Goal: Obtain resource: Download file/media

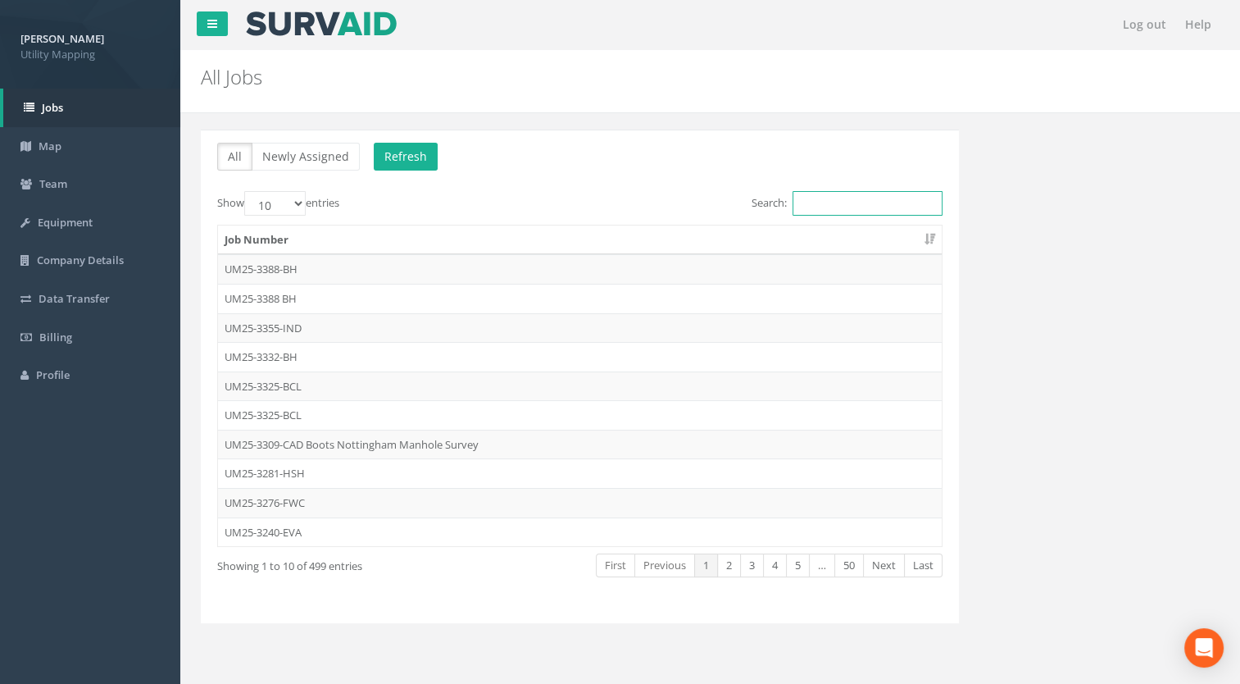
click at [837, 195] on input "Search:" at bounding box center [868, 203] width 150 height 25
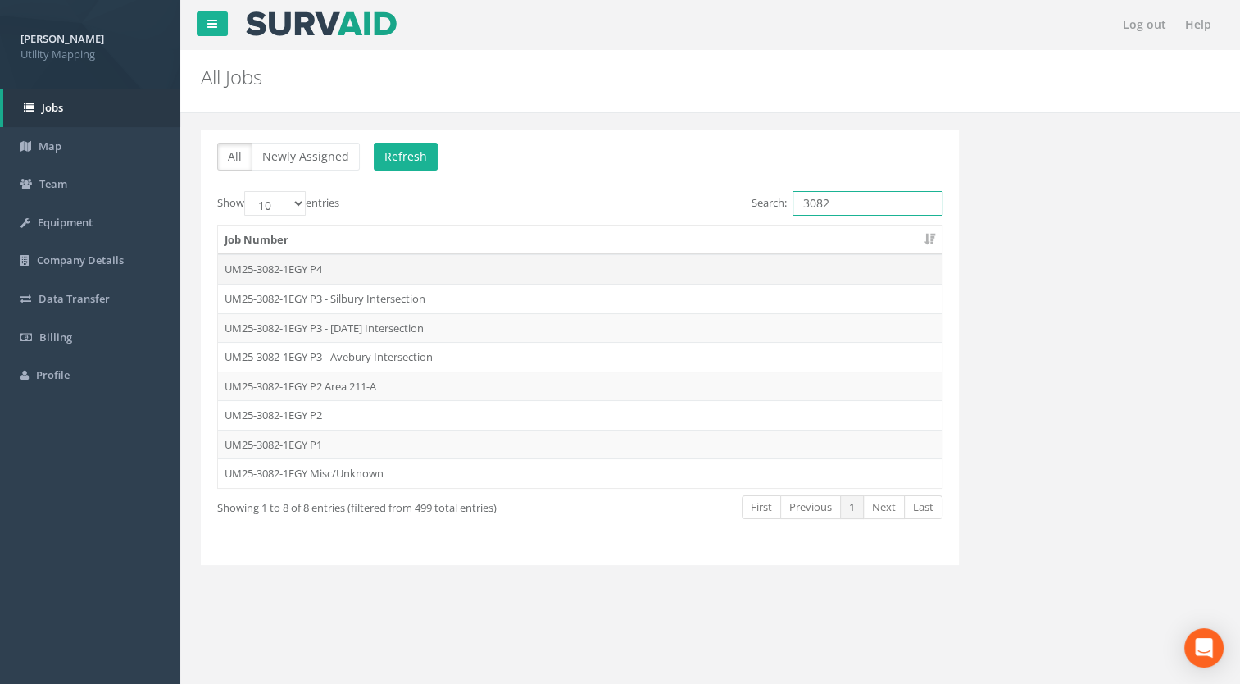
type input "3082"
click at [349, 269] on td "UM25-3082-1EGY P4" at bounding box center [580, 269] width 724 height 30
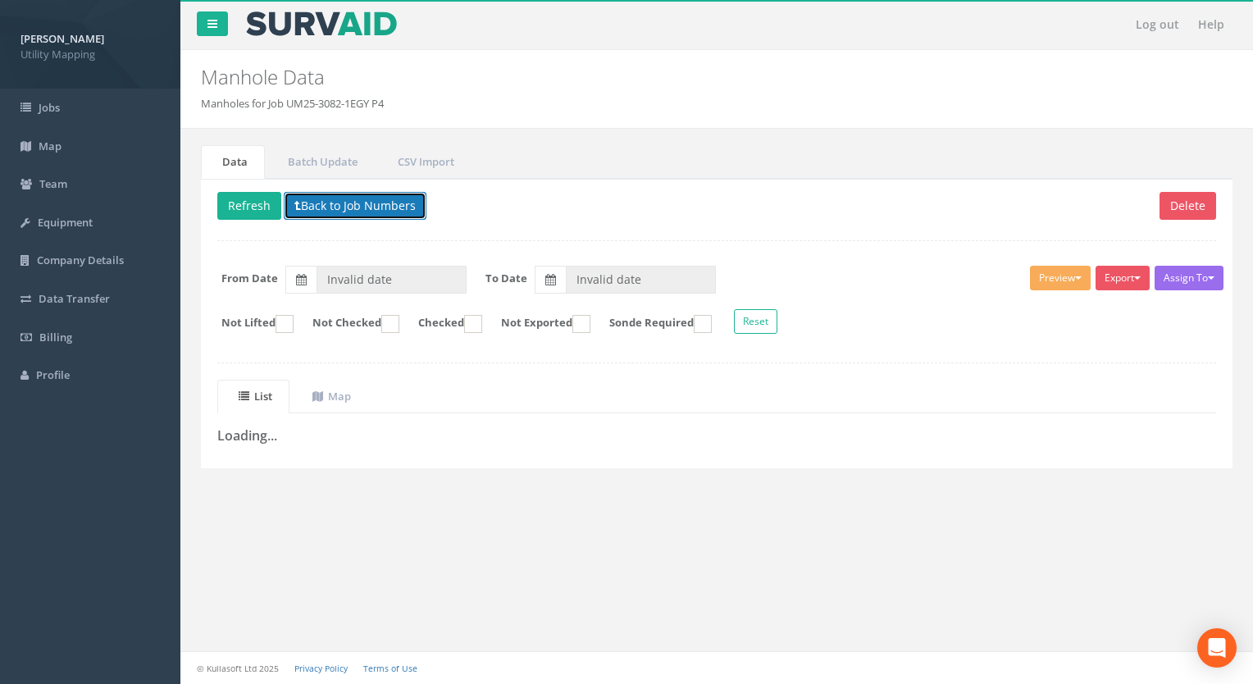
click at [330, 207] on button "Back to Job Numbers" at bounding box center [355, 206] width 143 height 28
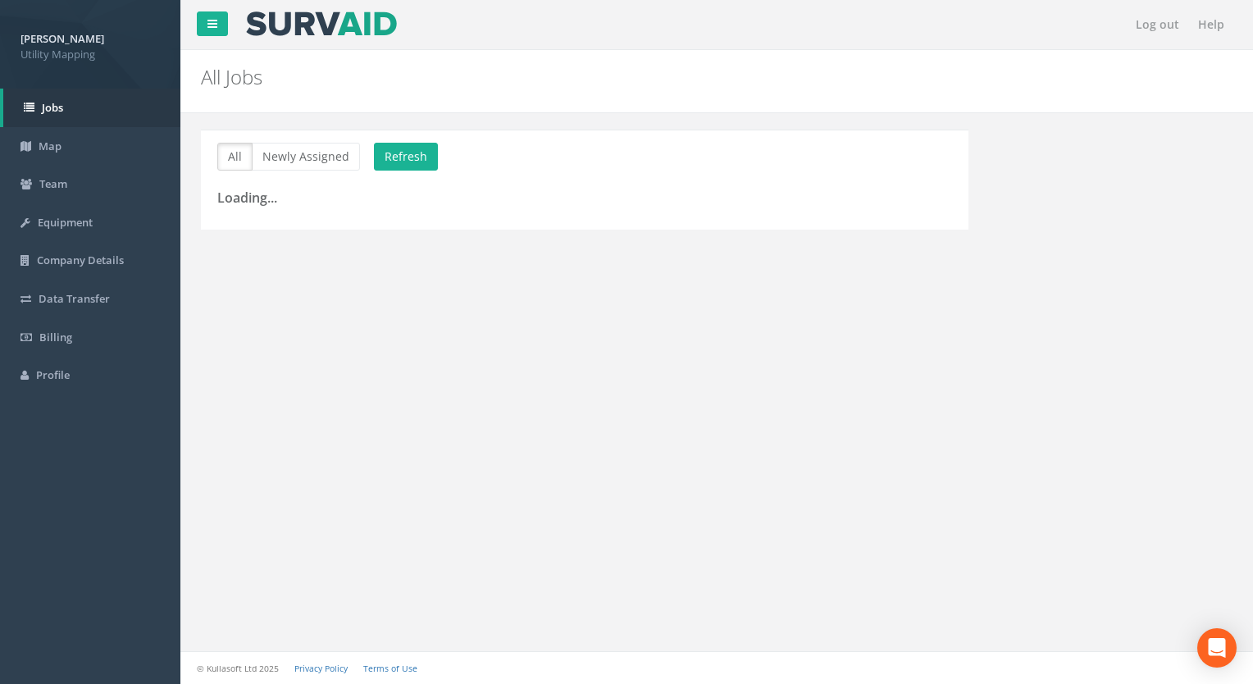
click at [826, 192] on h3 "Loading..." at bounding box center [584, 198] width 735 height 15
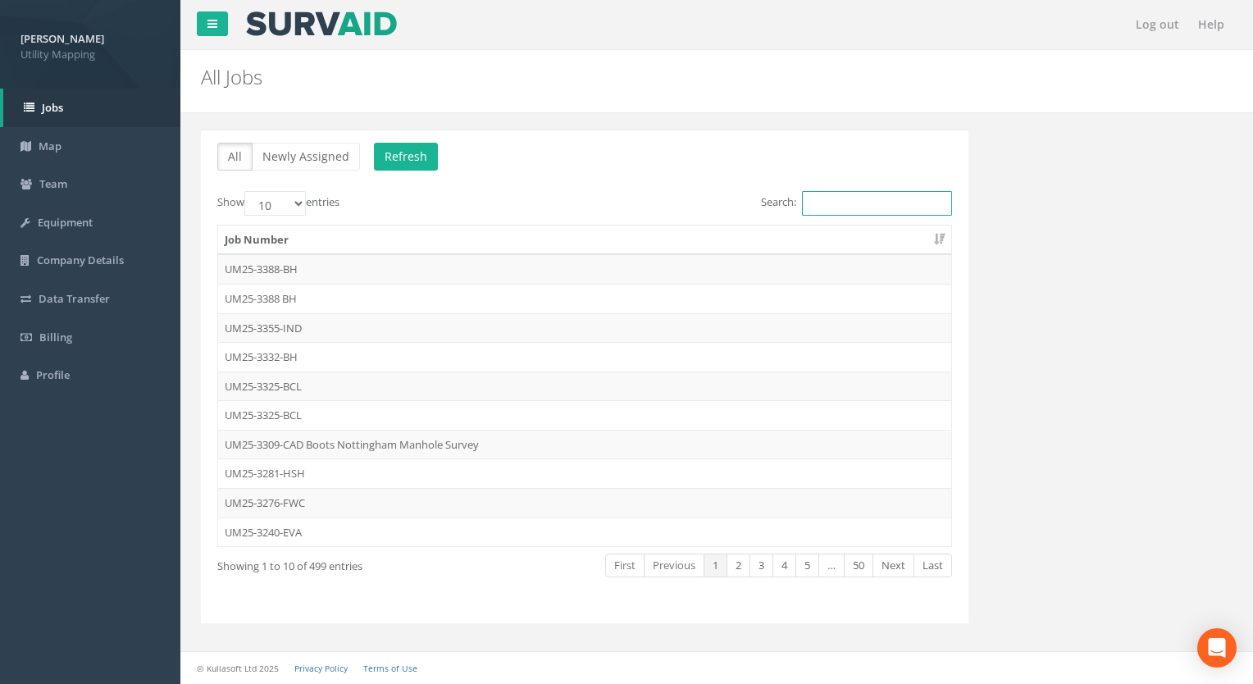
click at [827, 198] on input "Search:" at bounding box center [877, 203] width 150 height 25
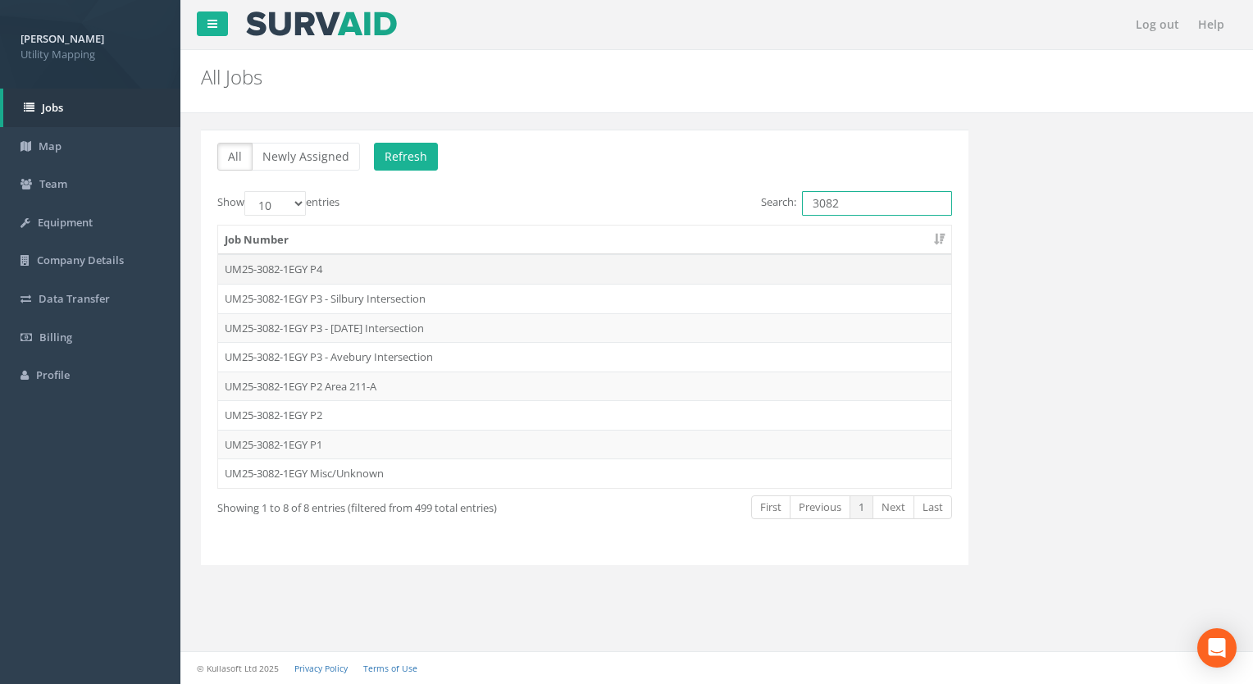
type input "3082"
click at [345, 267] on td "UM25-3082-1EGY P4" at bounding box center [584, 269] width 733 height 30
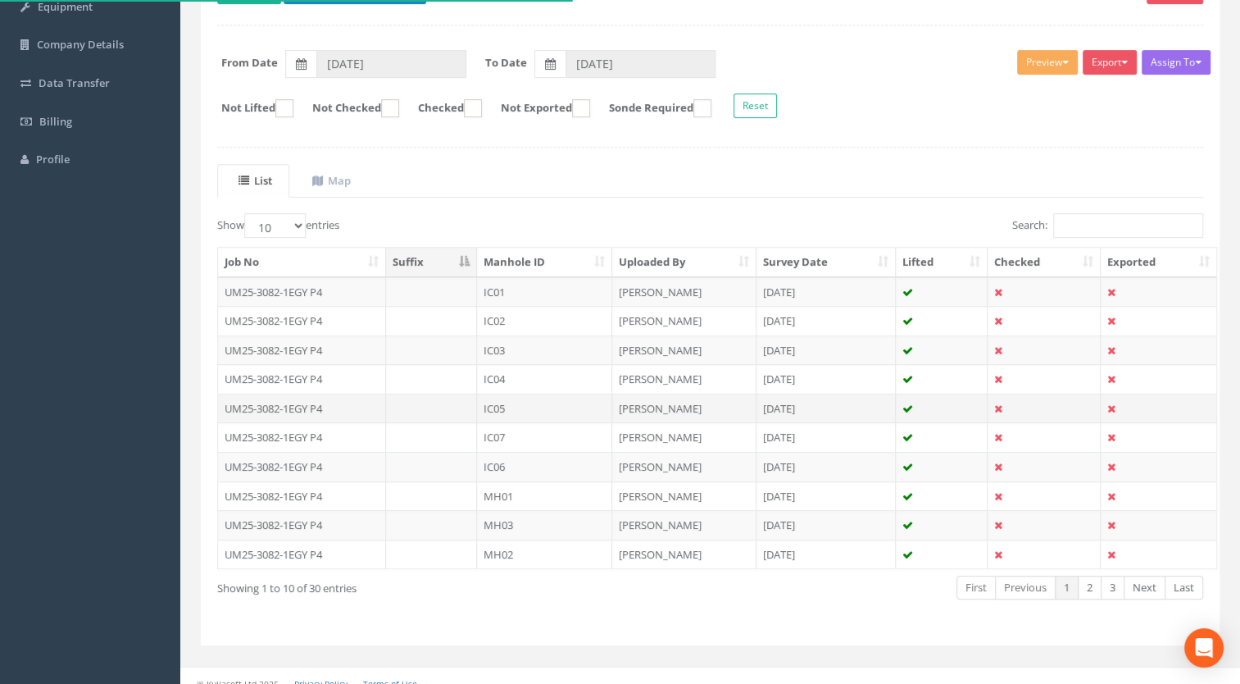
scroll to position [226, 0]
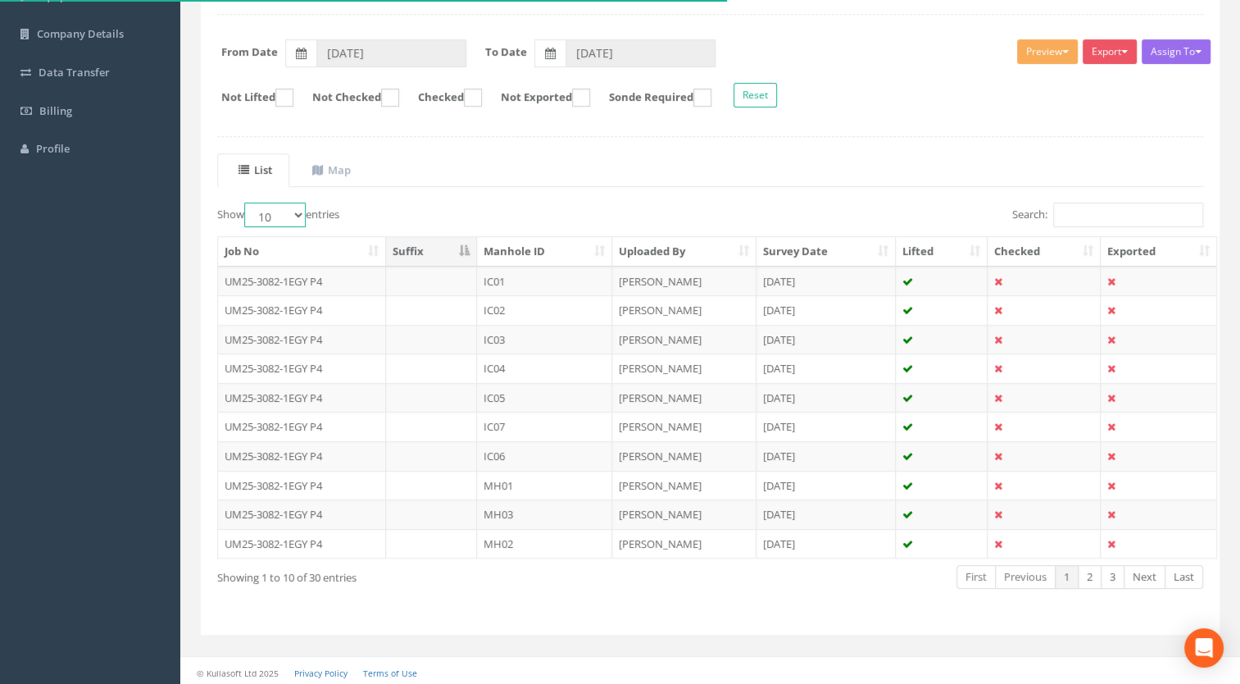
drag, startPoint x: 269, startPoint y: 206, endPoint x: 272, endPoint y: 219, distance: 13.5
click at [269, 206] on select "10 25 50 100" at bounding box center [274, 214] width 61 height 25
select select "100"
click at [247, 202] on select "10 25 50 100" at bounding box center [274, 214] width 61 height 25
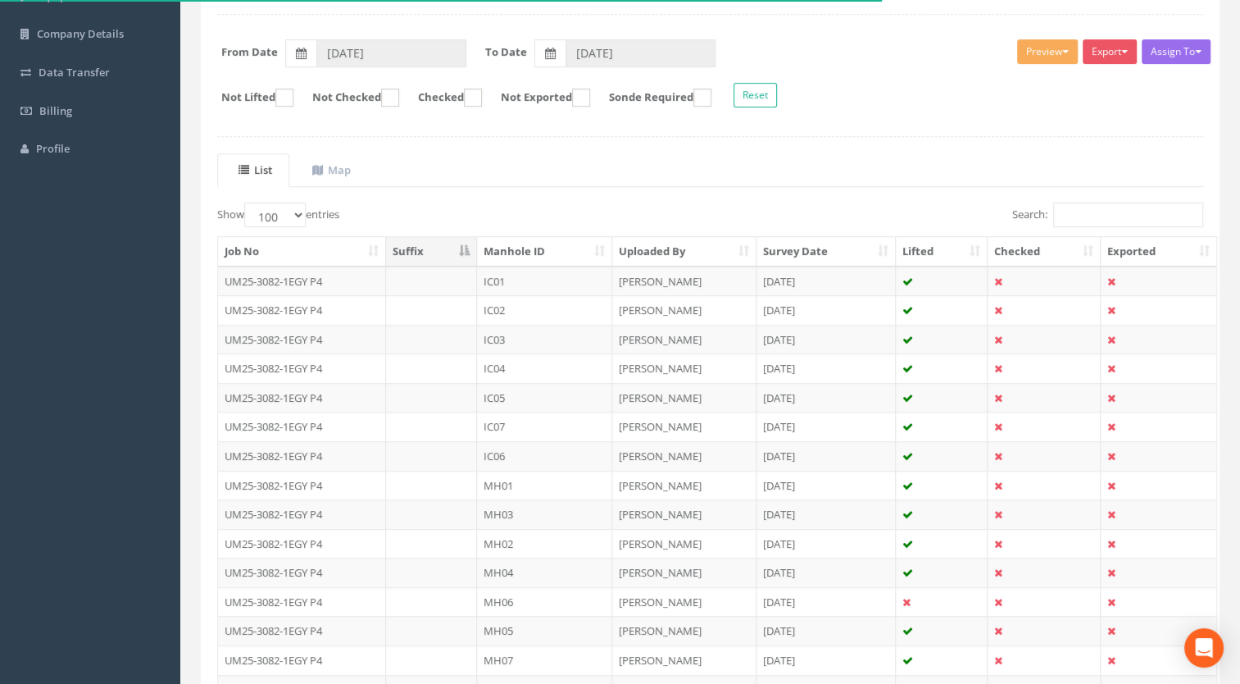
click at [570, 251] on th "Manhole ID" at bounding box center [544, 252] width 135 height 30
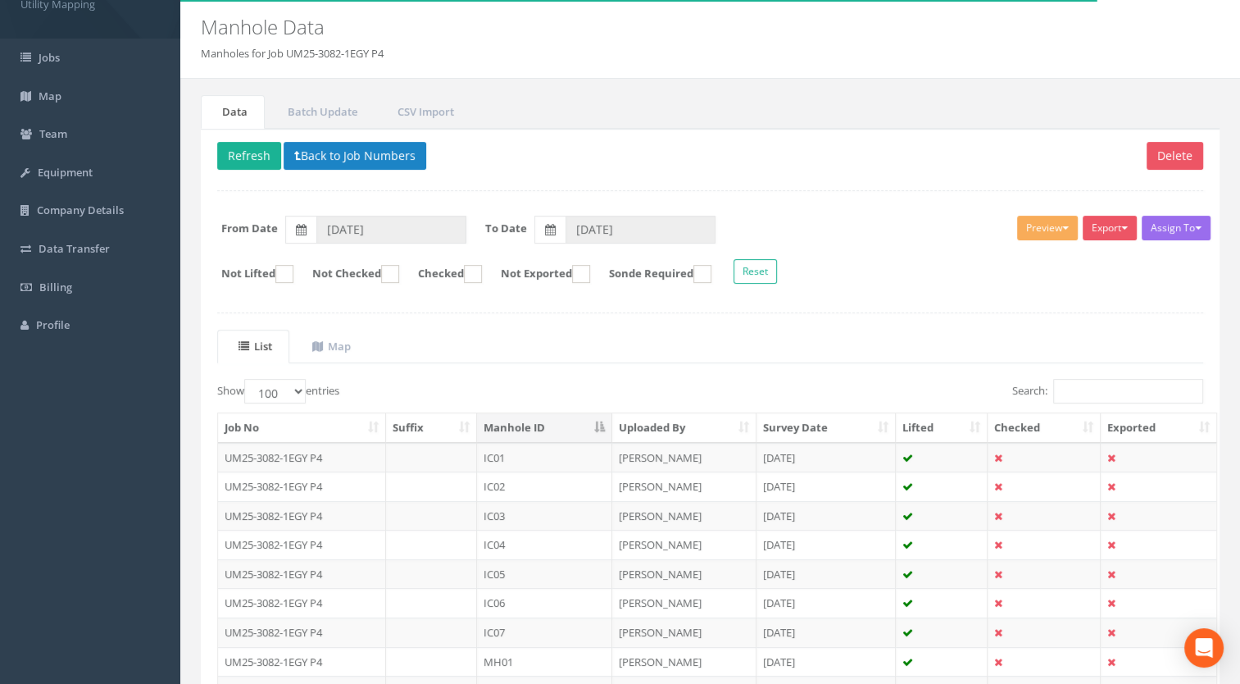
scroll to position [0, 0]
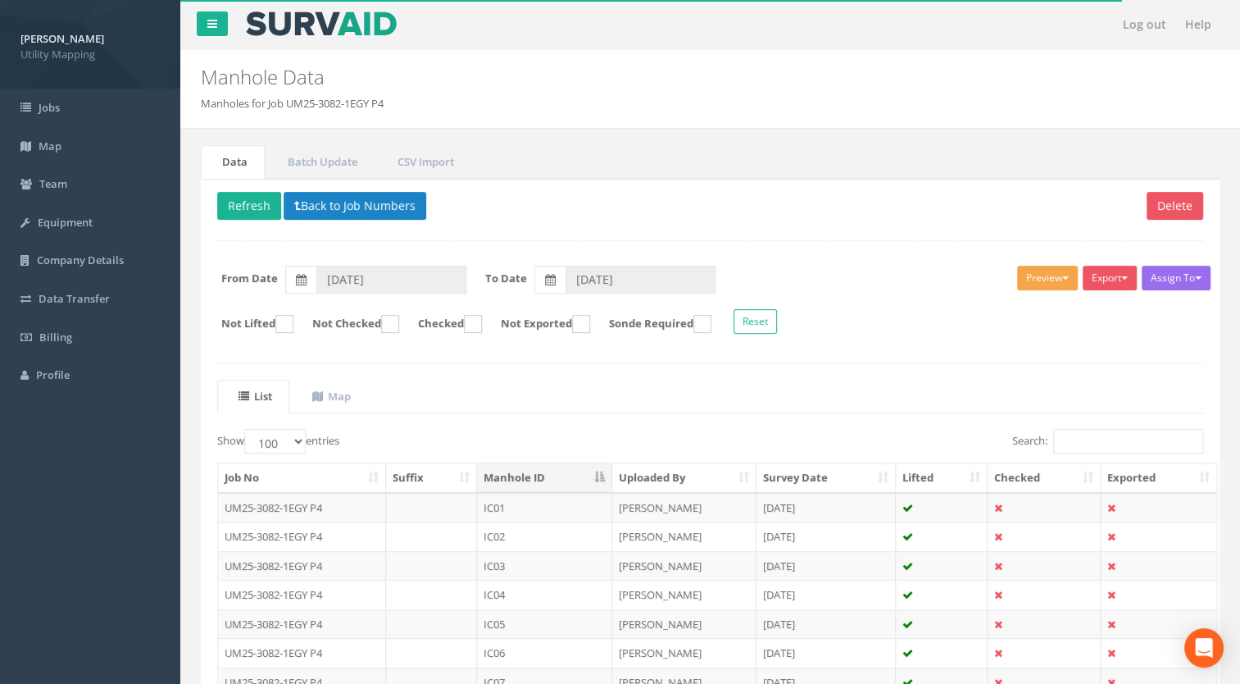
click at [1054, 273] on button "Preview" at bounding box center [1047, 278] width 61 height 25
click at [1007, 337] on link "U Map Manhole" at bounding box center [1017, 340] width 125 height 25
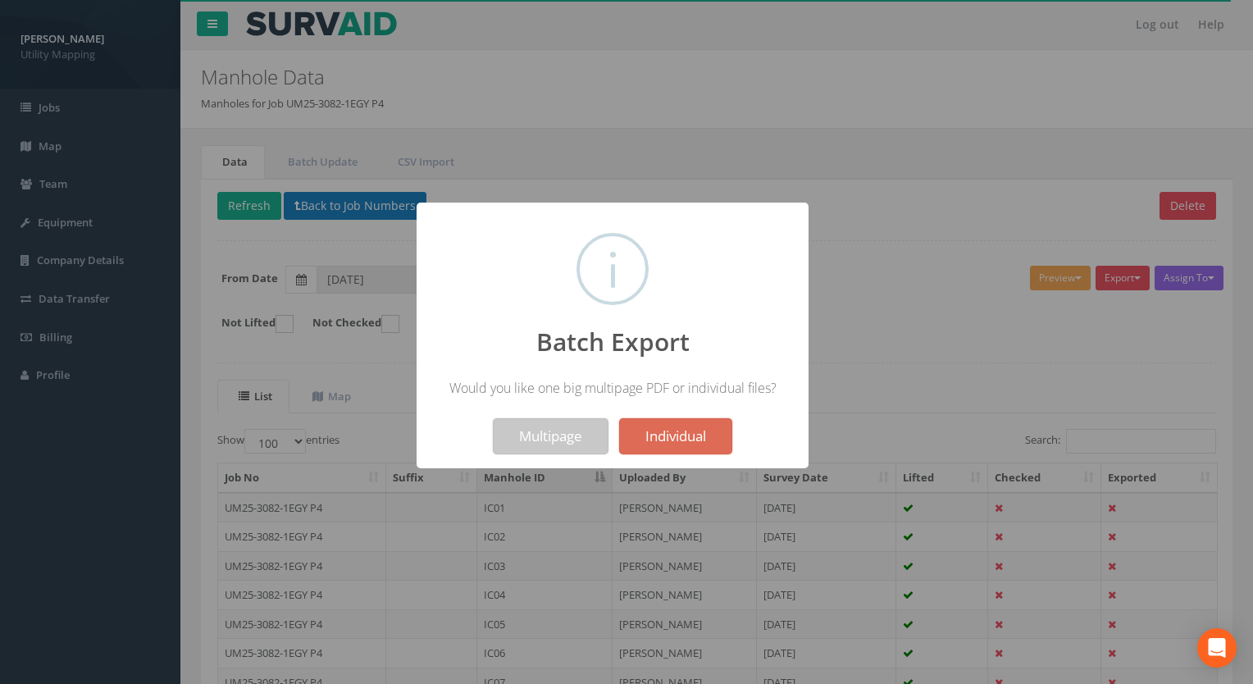
click at [515, 442] on button "Multipage" at bounding box center [551, 436] width 116 height 36
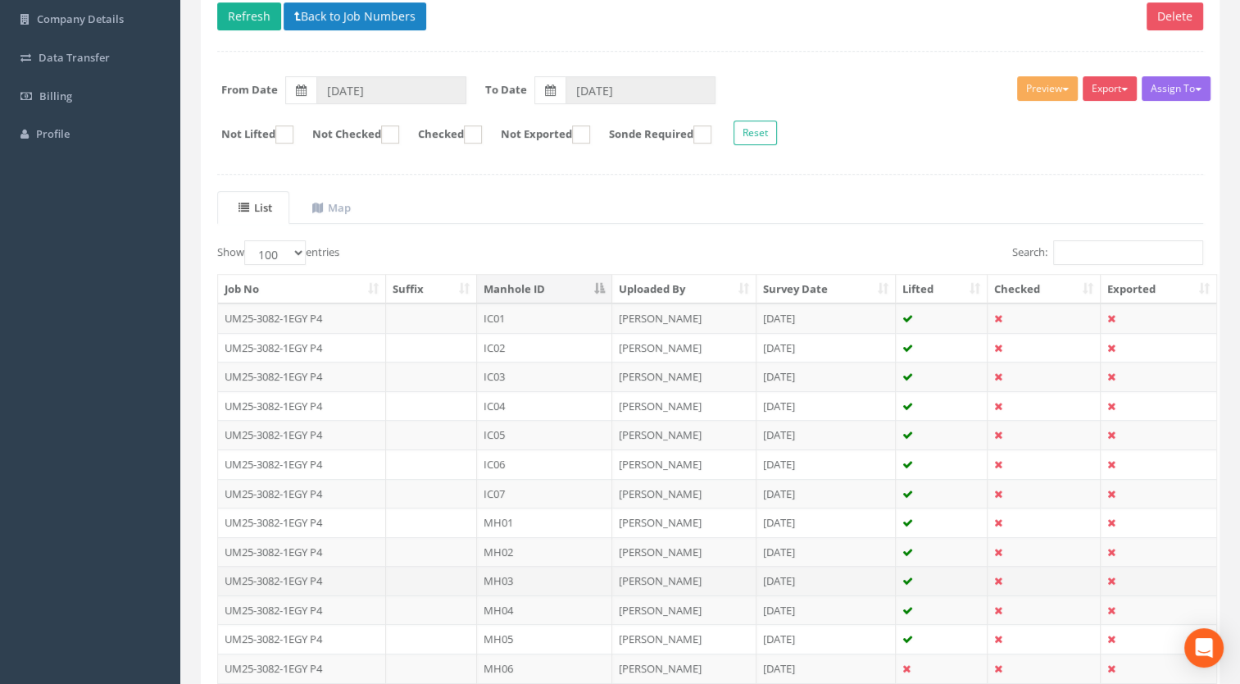
scroll to position [328, 0]
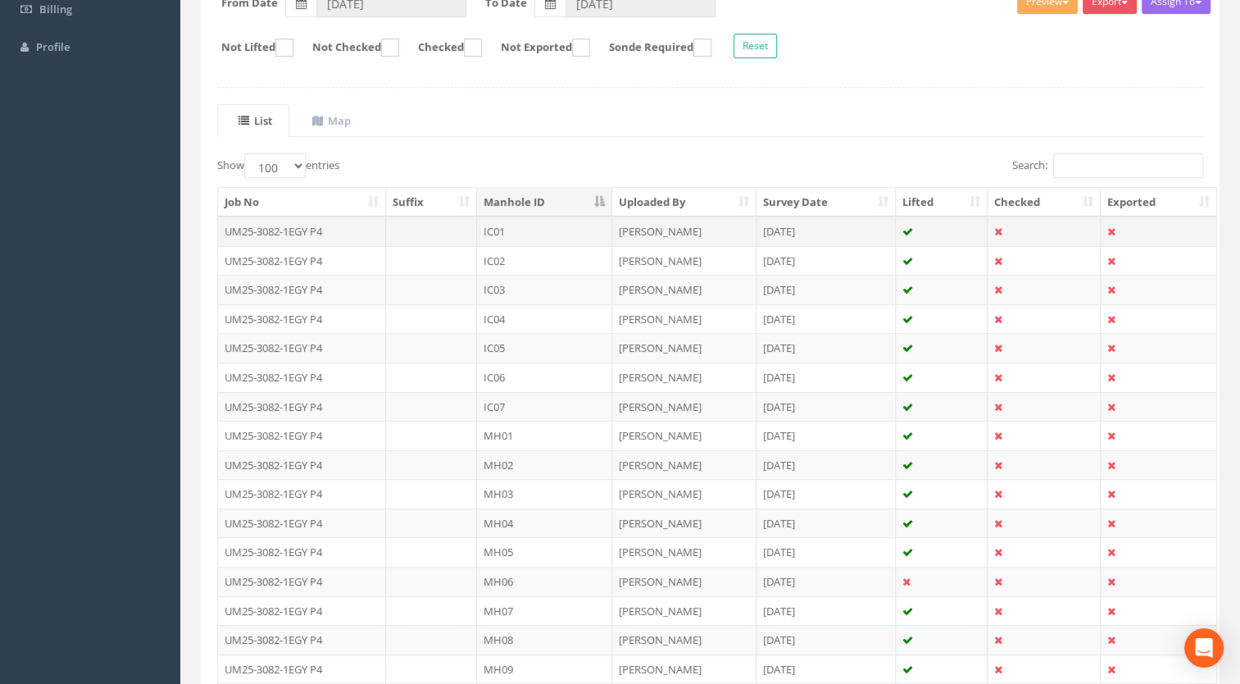
click at [298, 233] on td "UM25-3082-1EGY P4" at bounding box center [302, 231] width 168 height 30
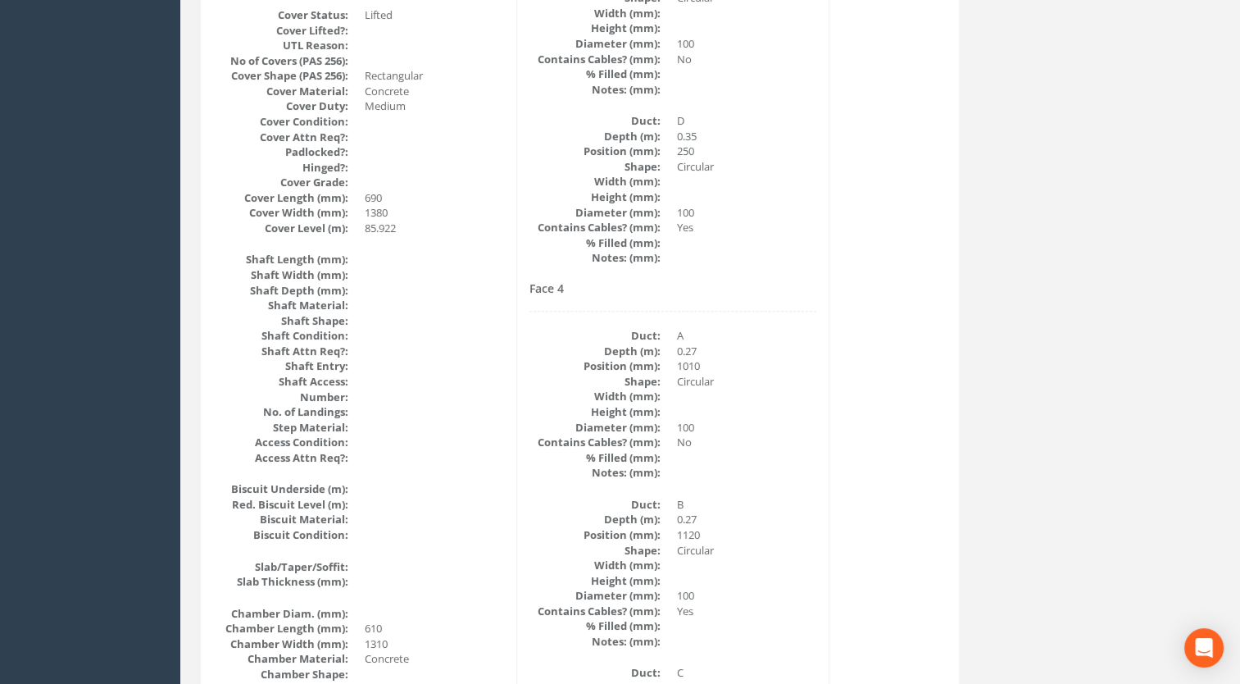
scroll to position [182, 0]
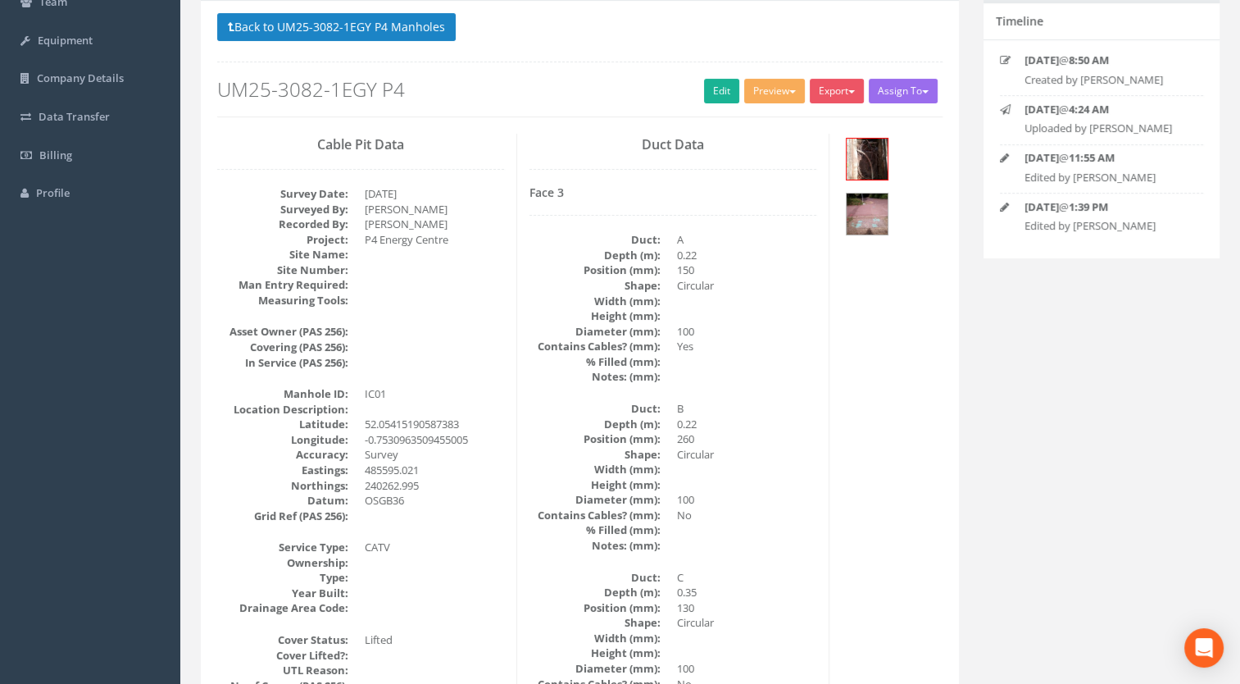
click at [332, 21] on button "Back to UM25-3082-1EGY P4 Manholes" at bounding box center [336, 27] width 239 height 28
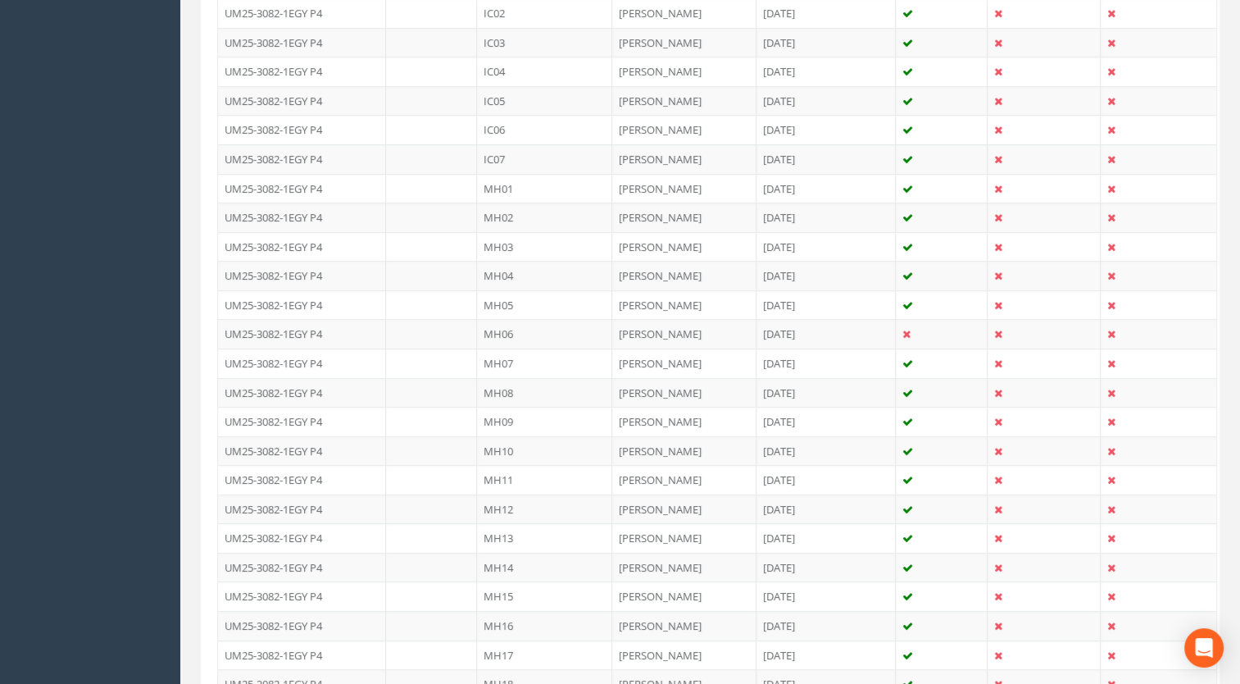
scroll to position [314, 0]
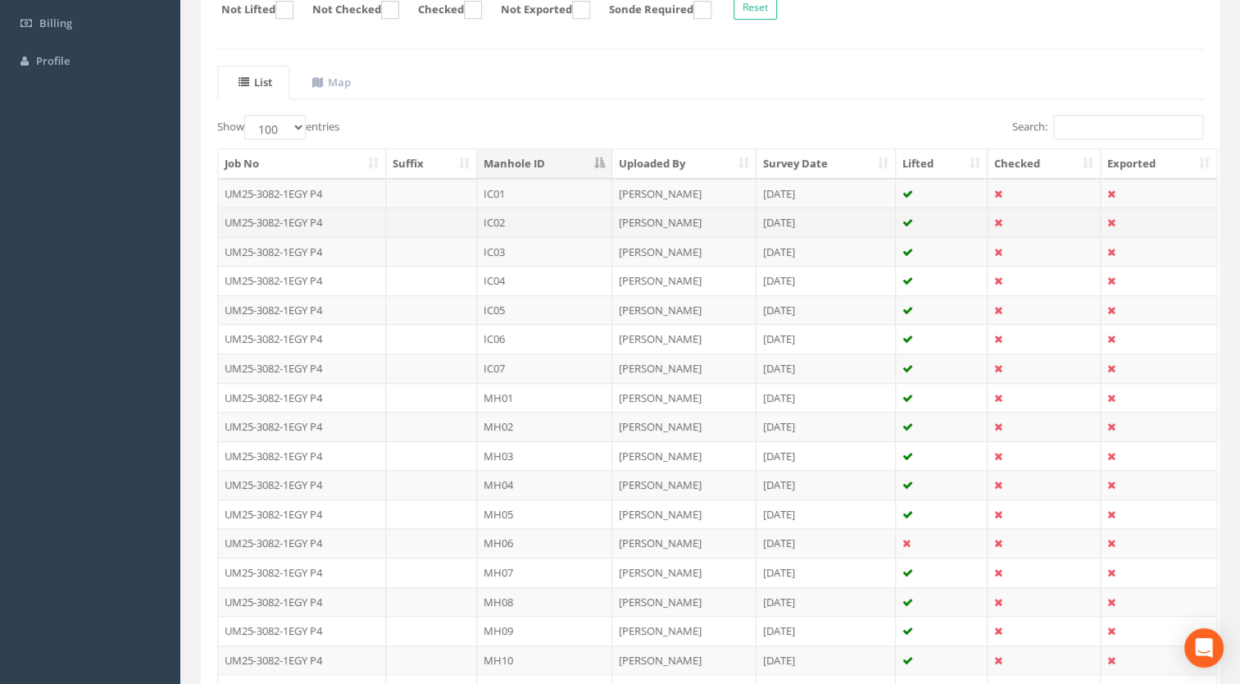
click at [308, 219] on td "UM25-3082-1EGY P4" at bounding box center [302, 222] width 168 height 30
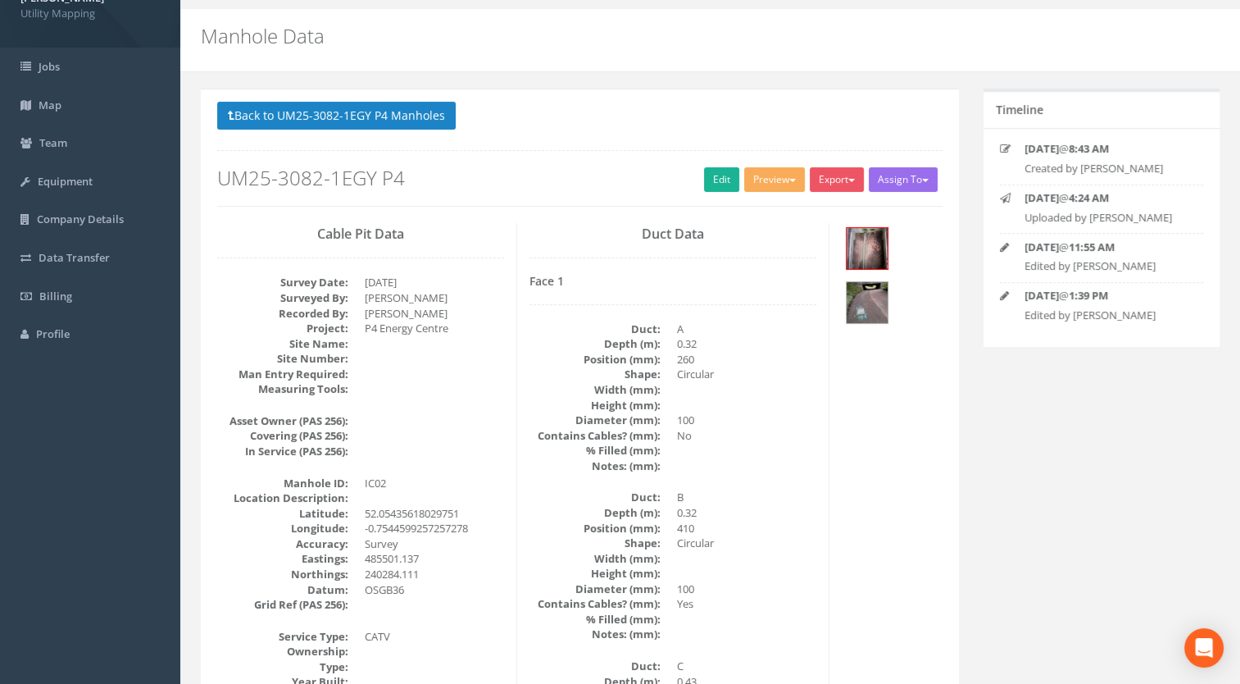
scroll to position [0, 0]
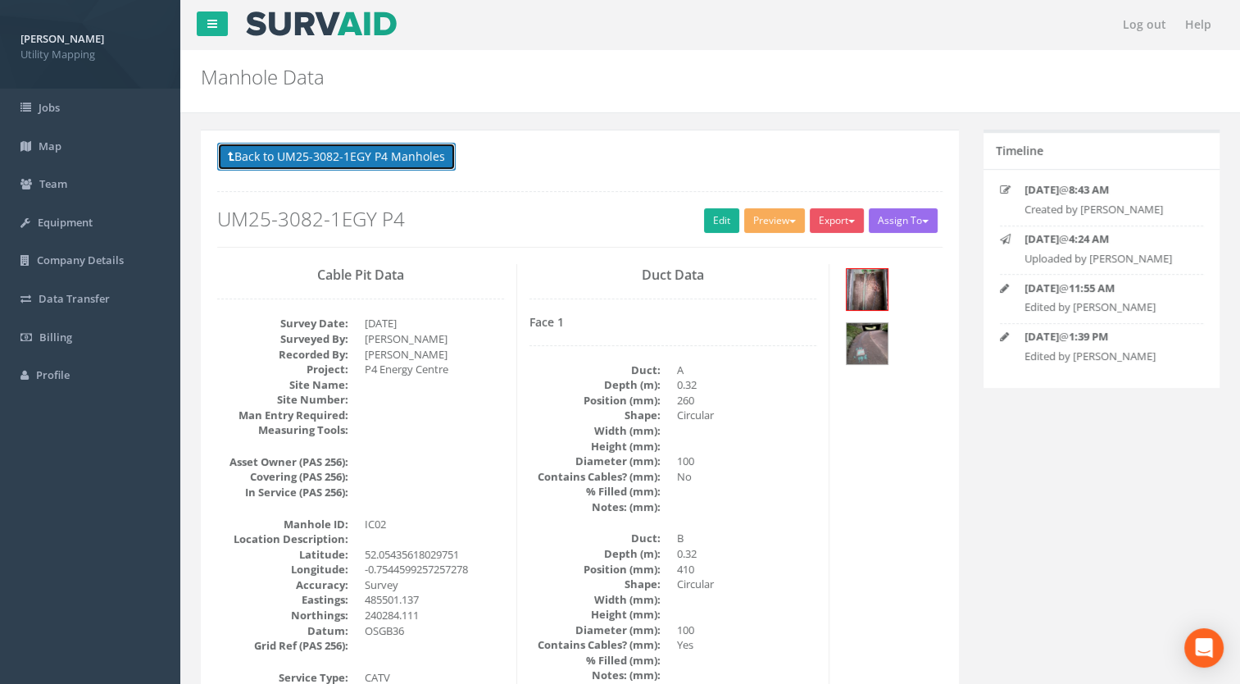
click at [366, 162] on button "Back to UM25-3082-1EGY P4 Manholes" at bounding box center [336, 157] width 239 height 28
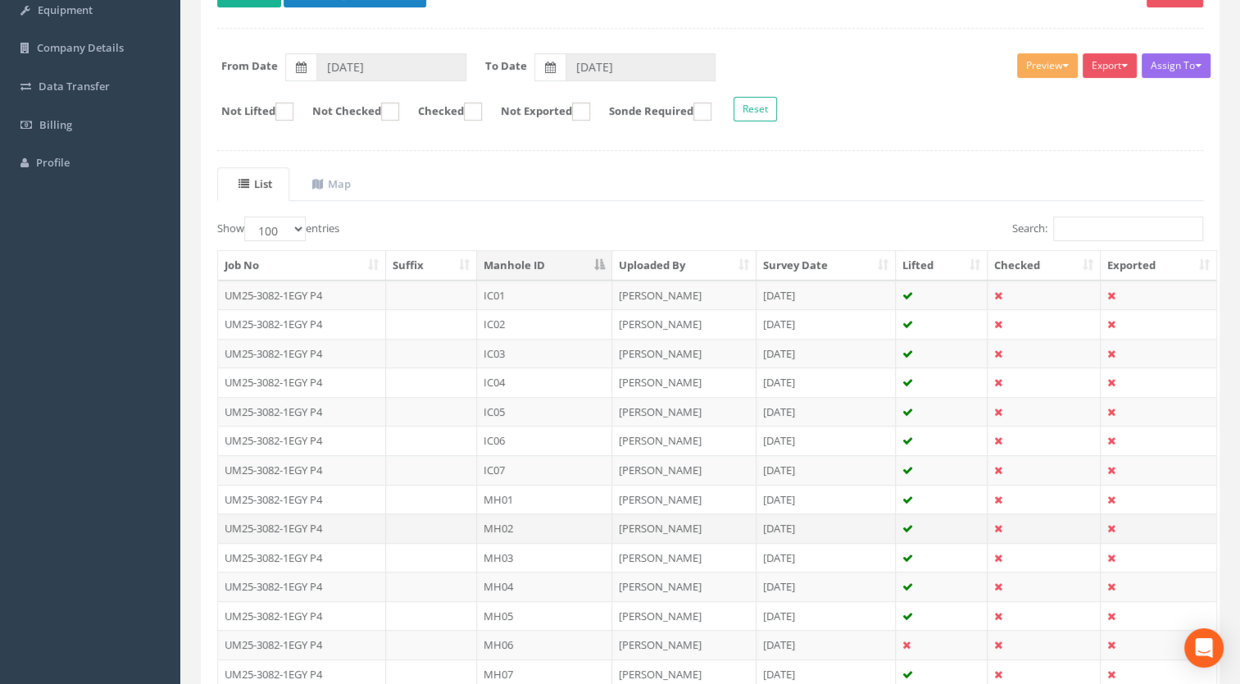
scroll to position [328, 0]
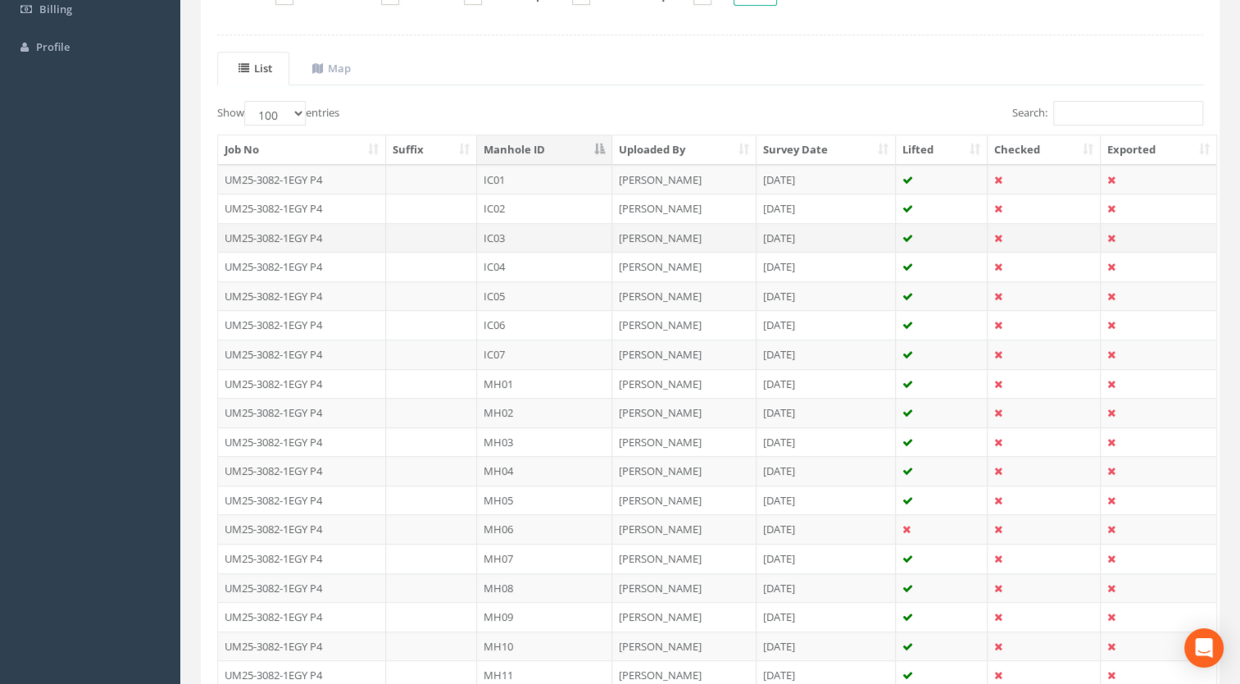
click at [509, 234] on td "IC03" at bounding box center [544, 238] width 135 height 30
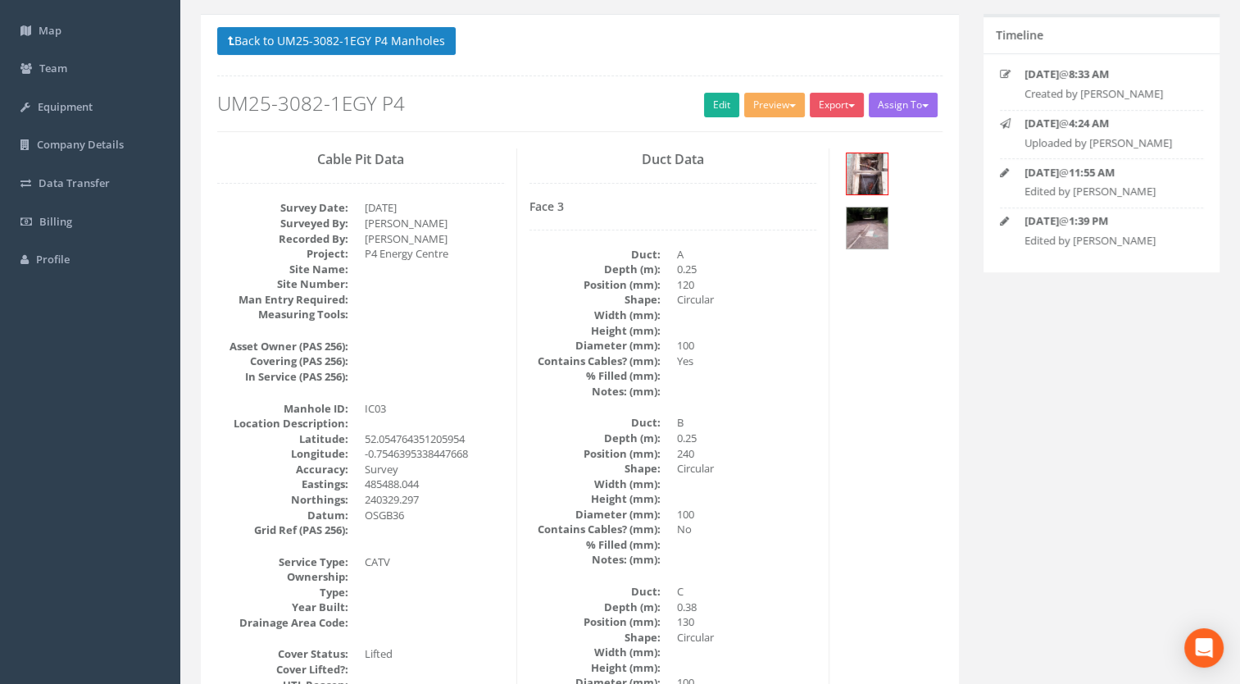
scroll to position [0, 0]
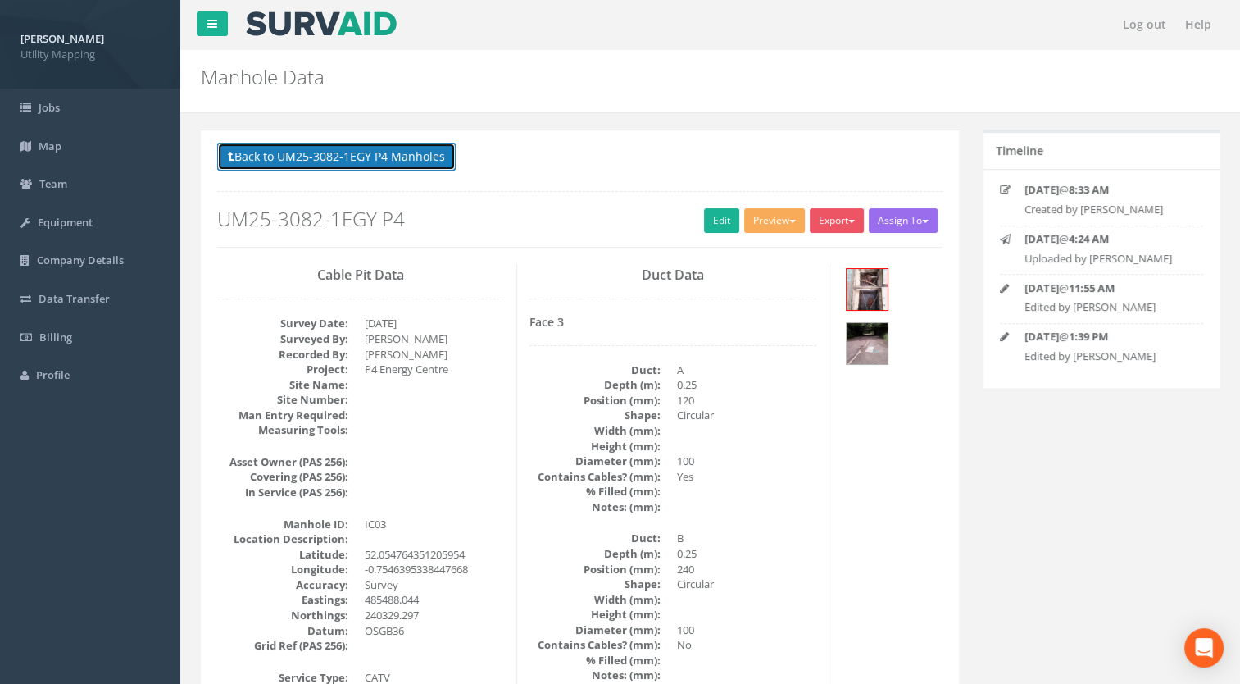
click at [400, 162] on button "Back to UM25-3082-1EGY P4 Manholes" at bounding box center [336, 157] width 239 height 28
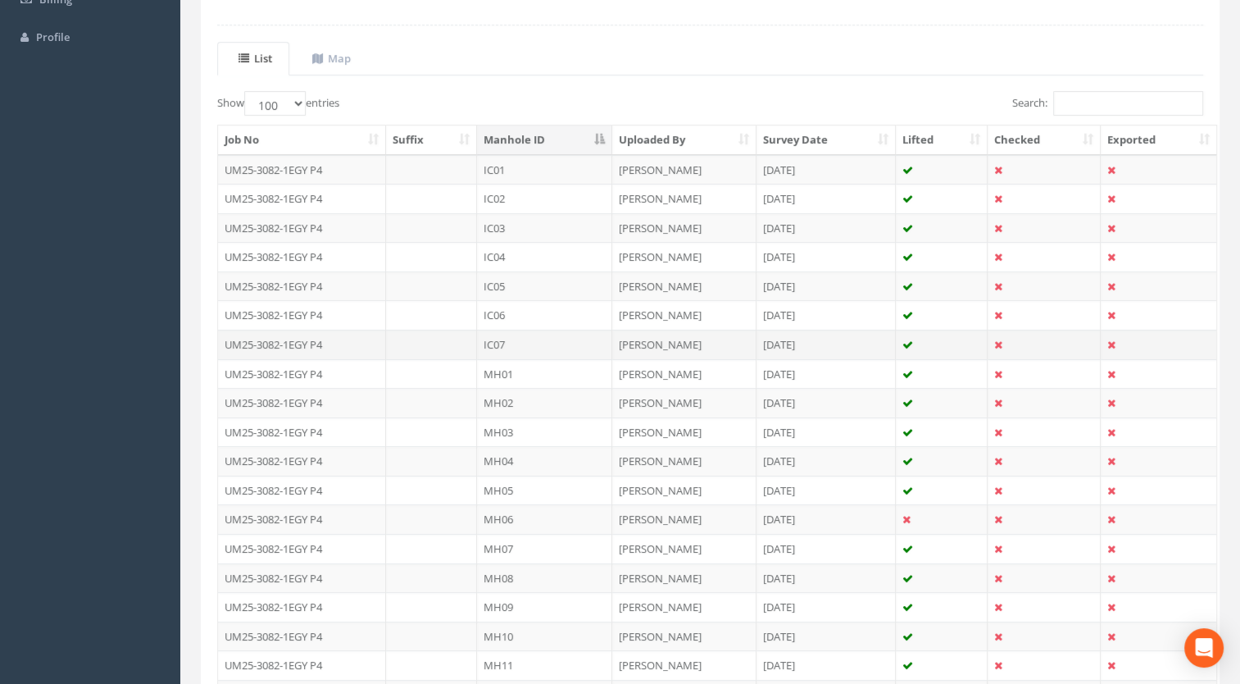
scroll to position [492, 0]
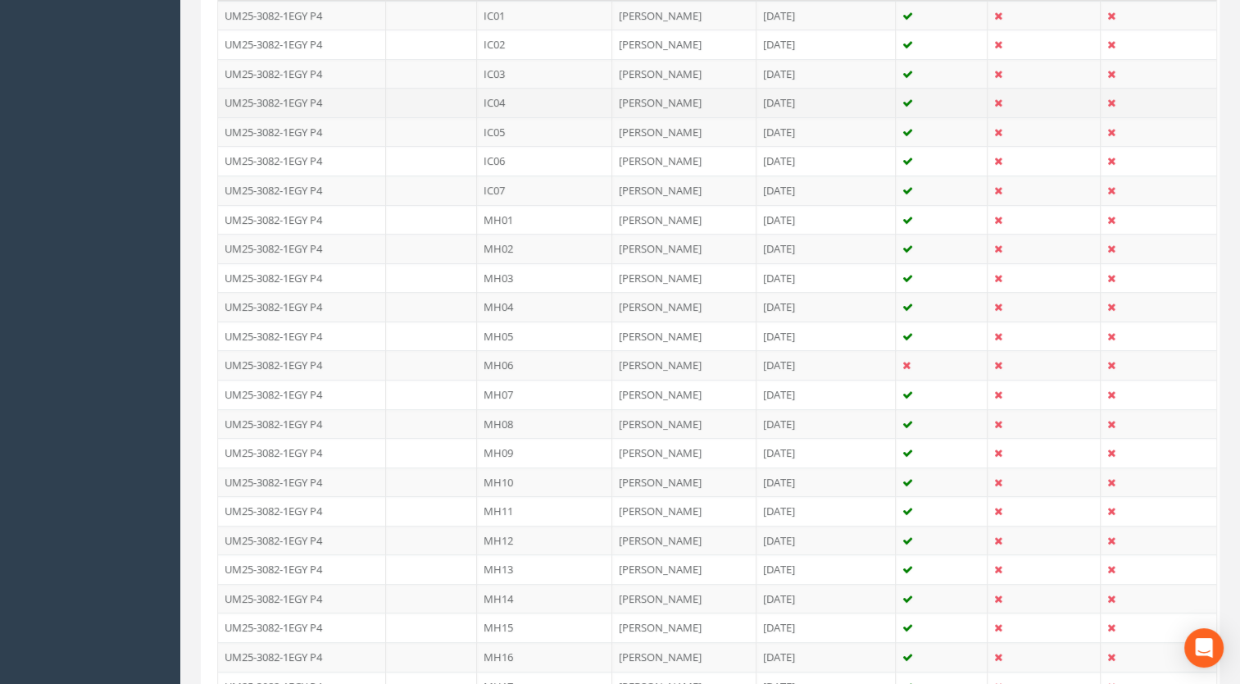
click at [504, 97] on td "IC04" at bounding box center [544, 103] width 135 height 30
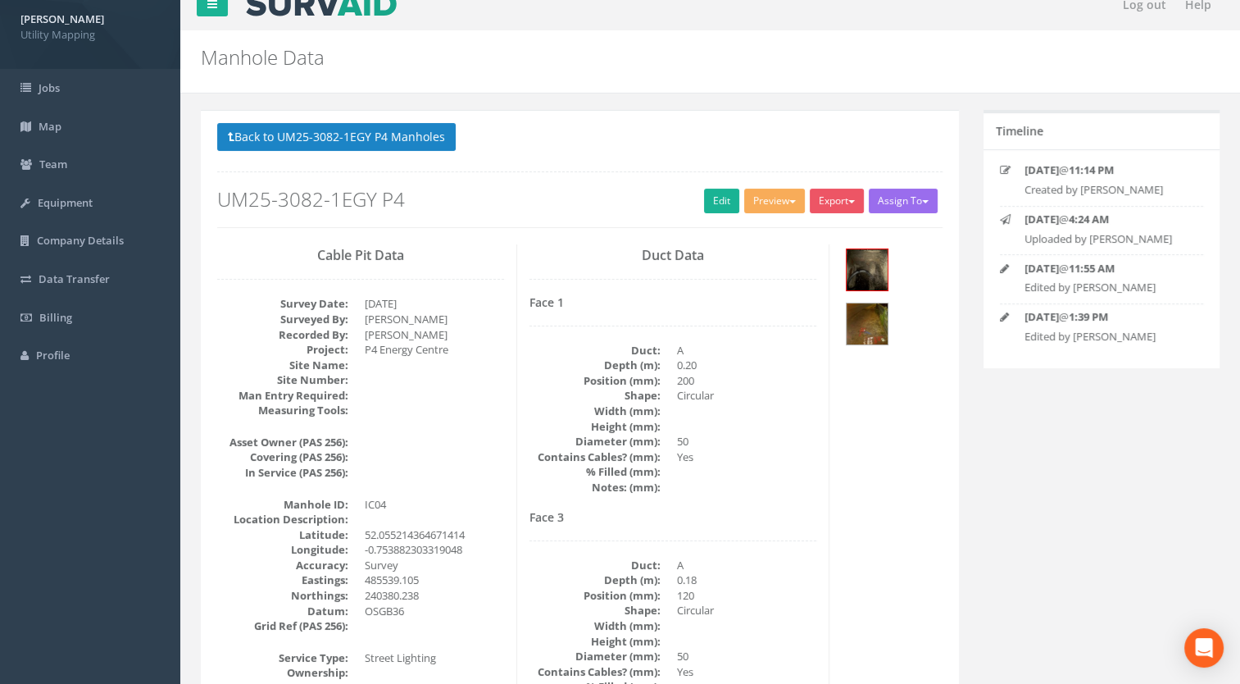
scroll to position [0, 0]
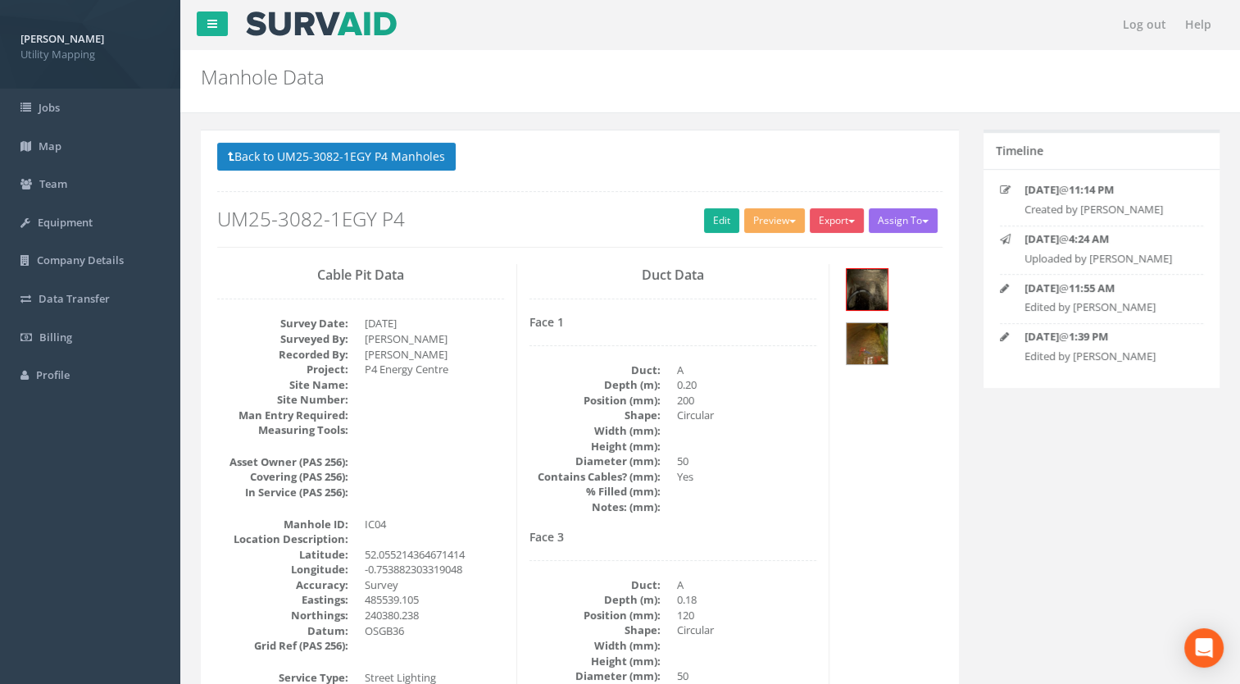
click at [404, 146] on button "Back to UM25-3082-1EGY P4 Manholes" at bounding box center [336, 157] width 239 height 28
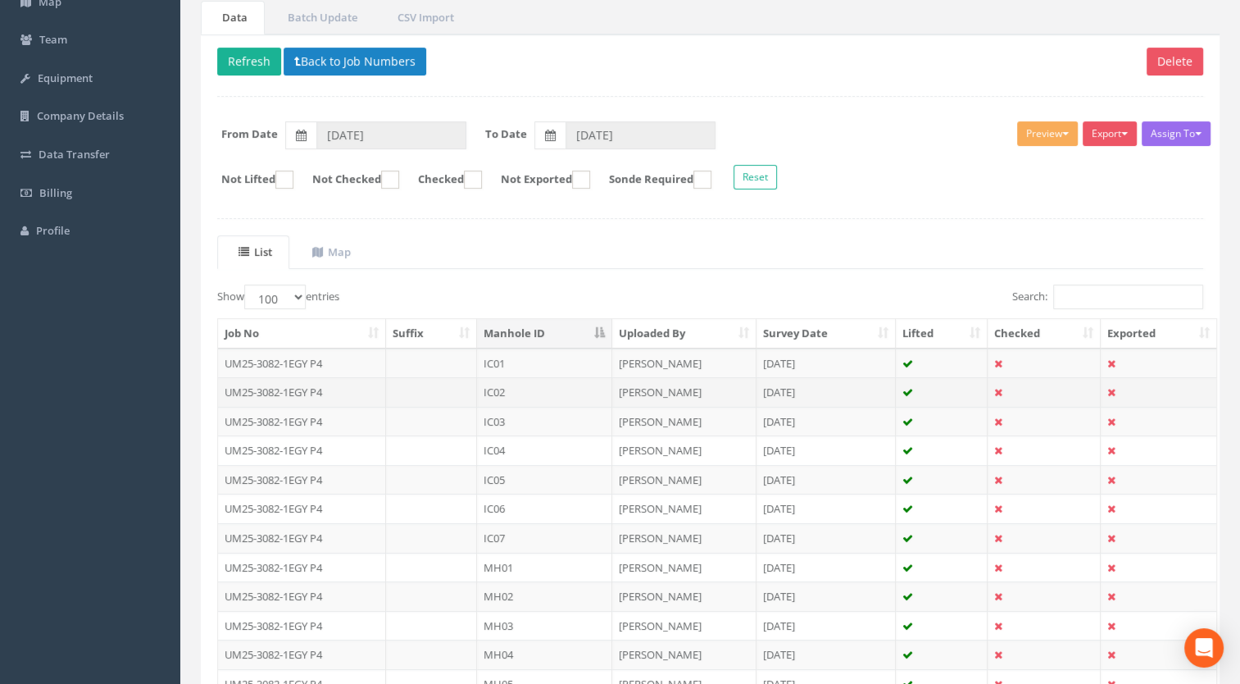
scroll to position [492, 0]
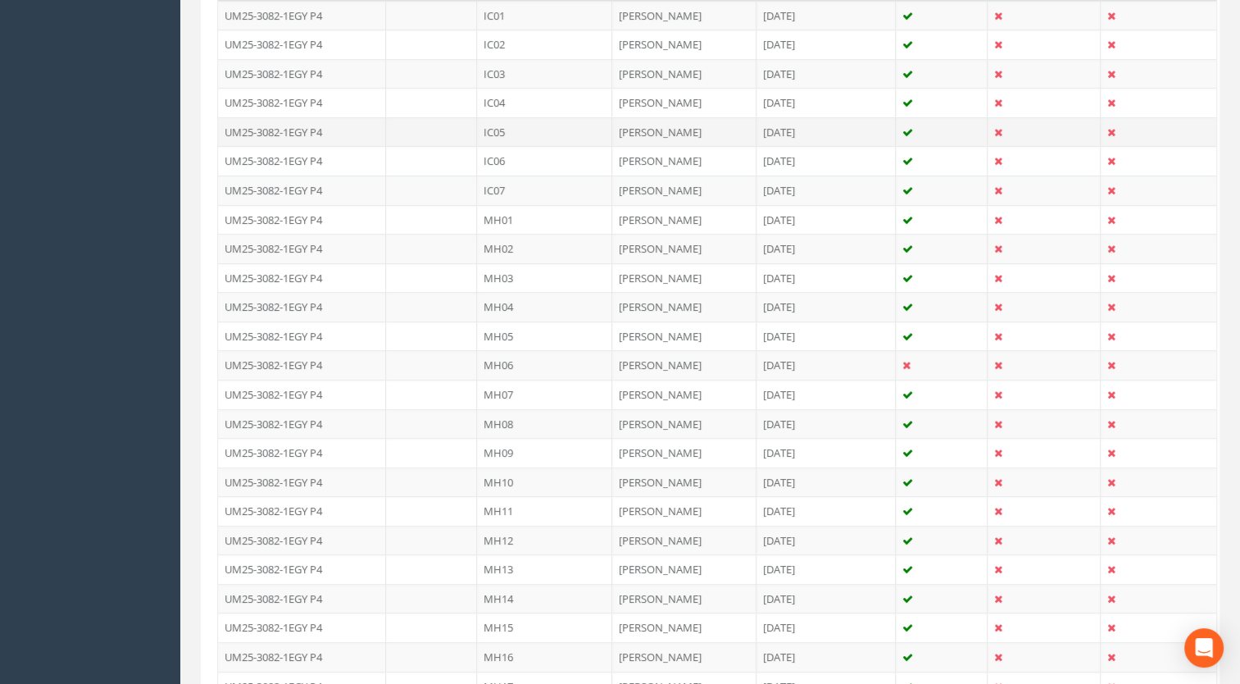
click at [512, 122] on td "IC05" at bounding box center [544, 132] width 135 height 30
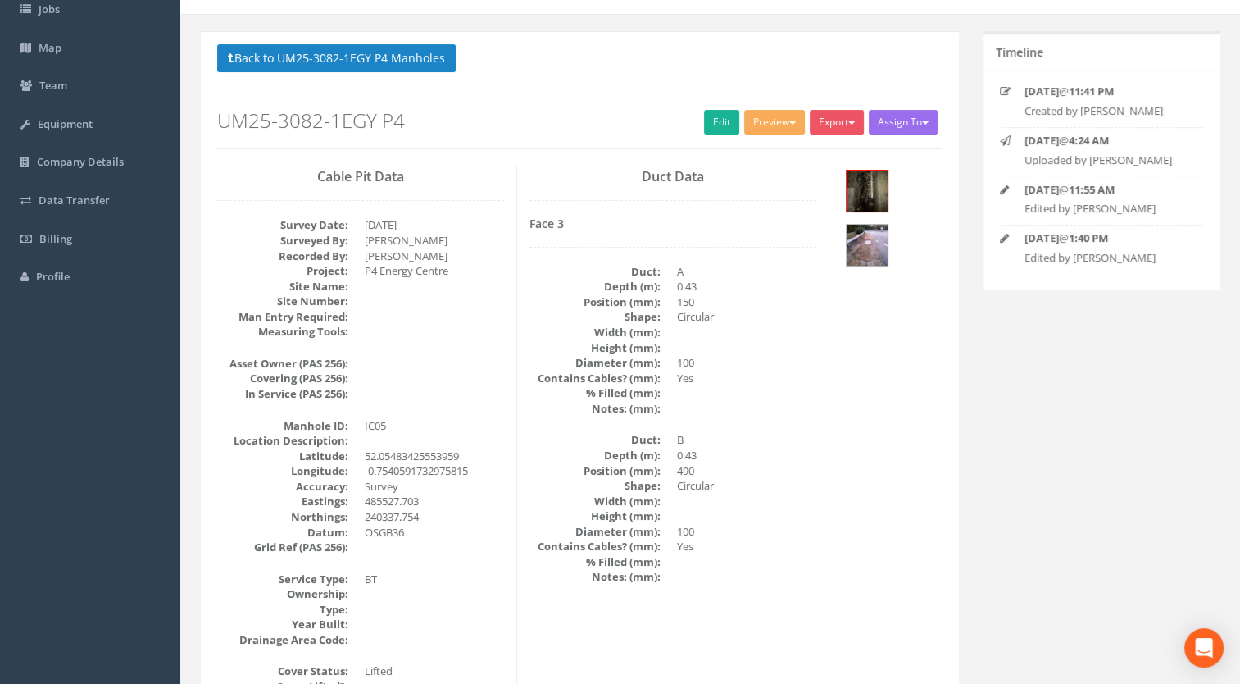
scroll to position [0, 0]
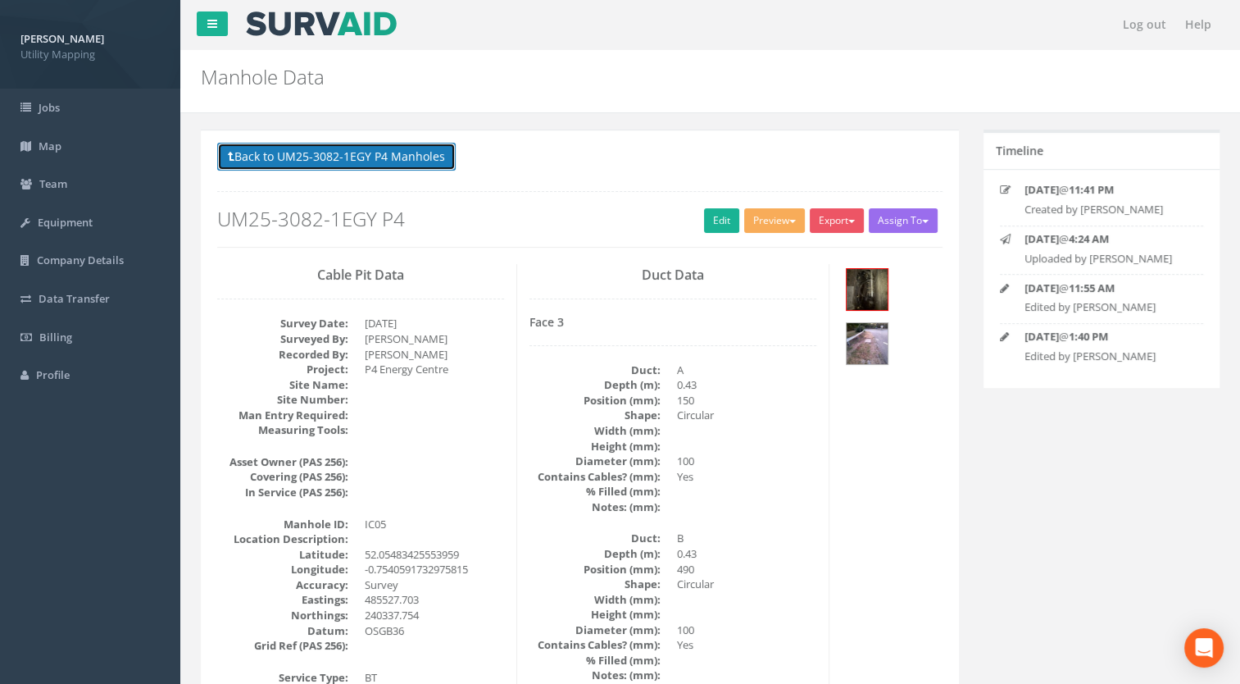
click at [396, 149] on button "Back to UM25-3082-1EGY P4 Manholes" at bounding box center [336, 157] width 239 height 28
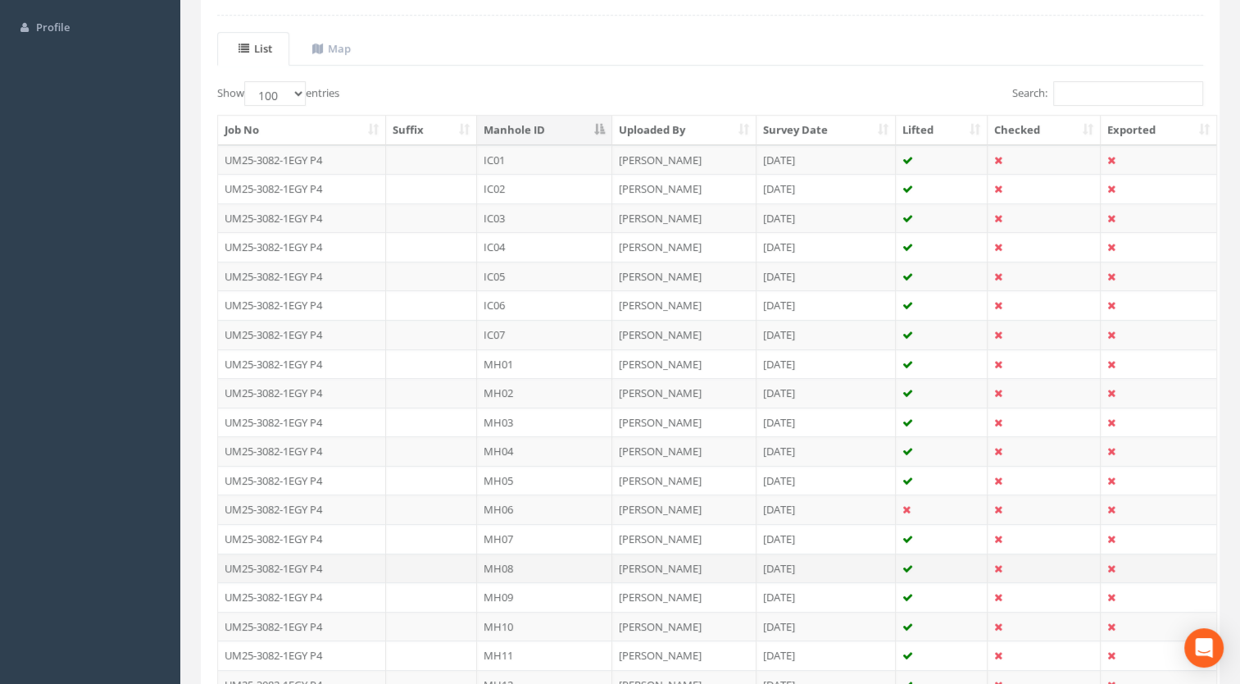
scroll to position [492, 0]
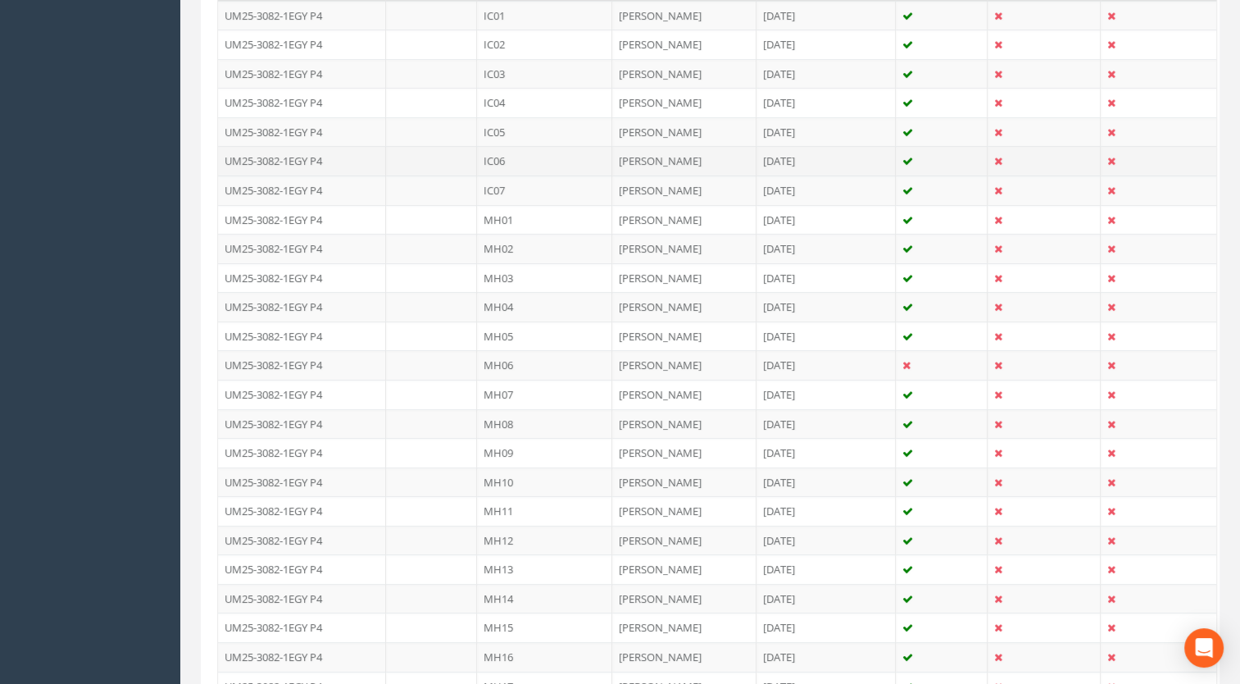
click at [494, 152] on td "IC06" at bounding box center [544, 161] width 135 height 30
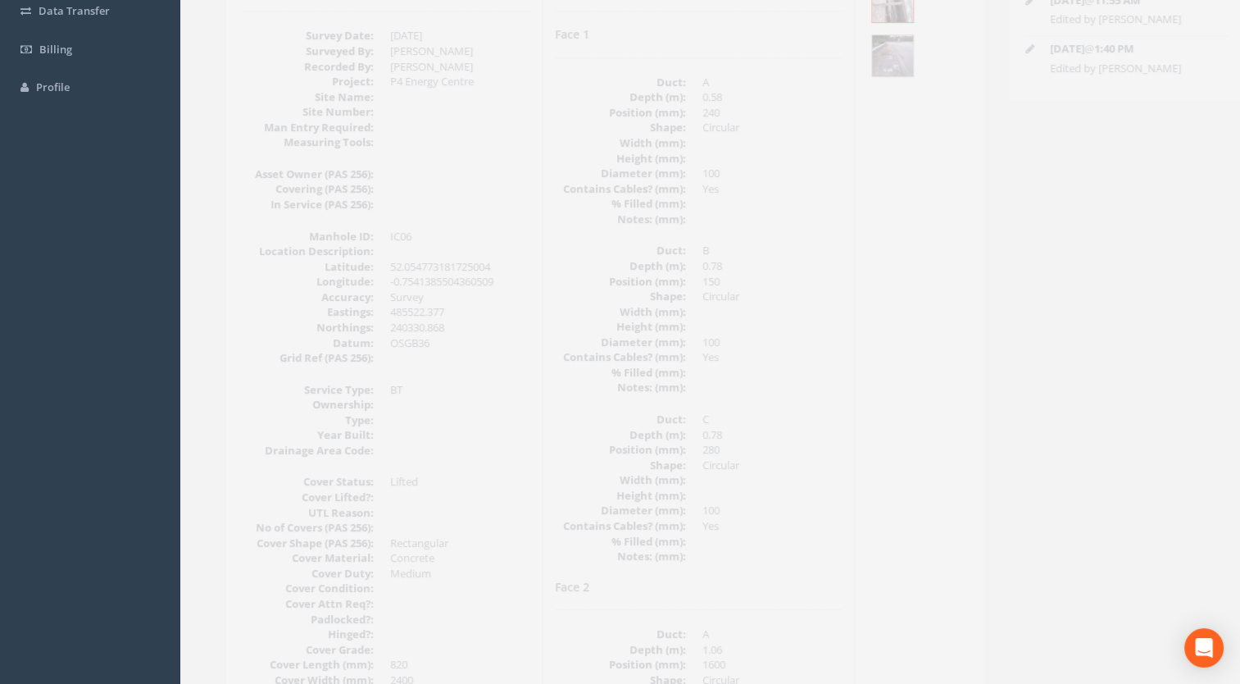
scroll to position [0, 0]
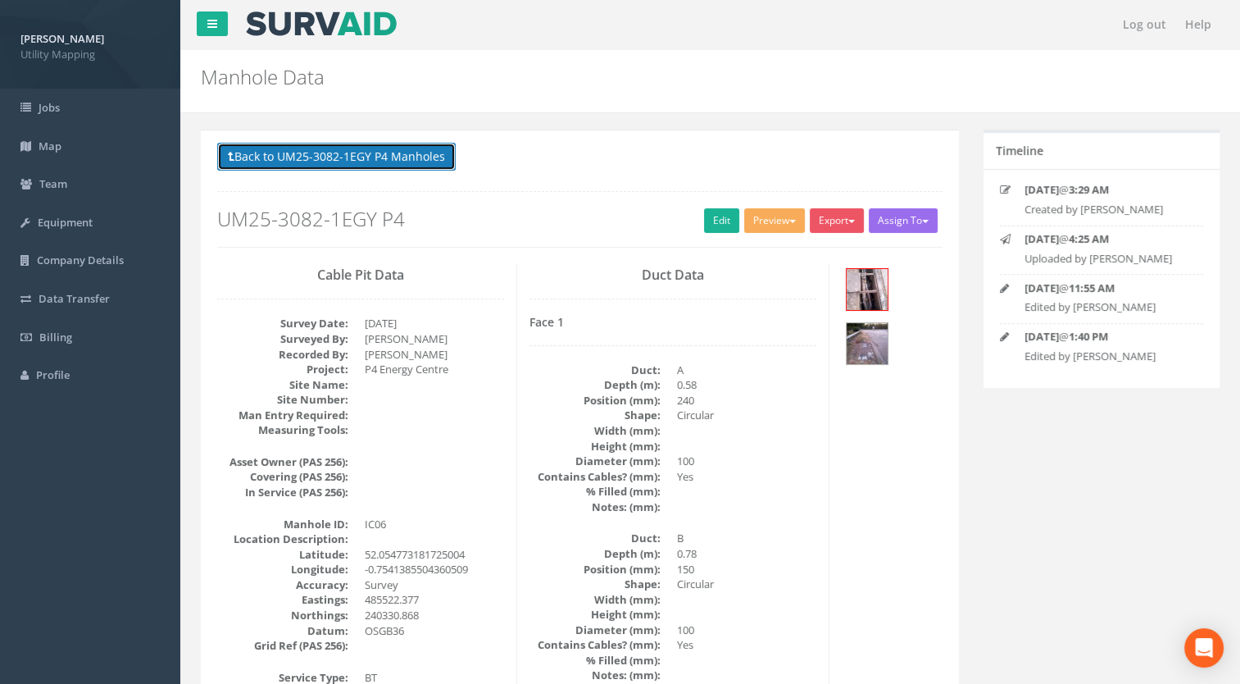
click at [383, 154] on button "Back to UM25-3082-1EGY P4 Manholes" at bounding box center [336, 157] width 239 height 28
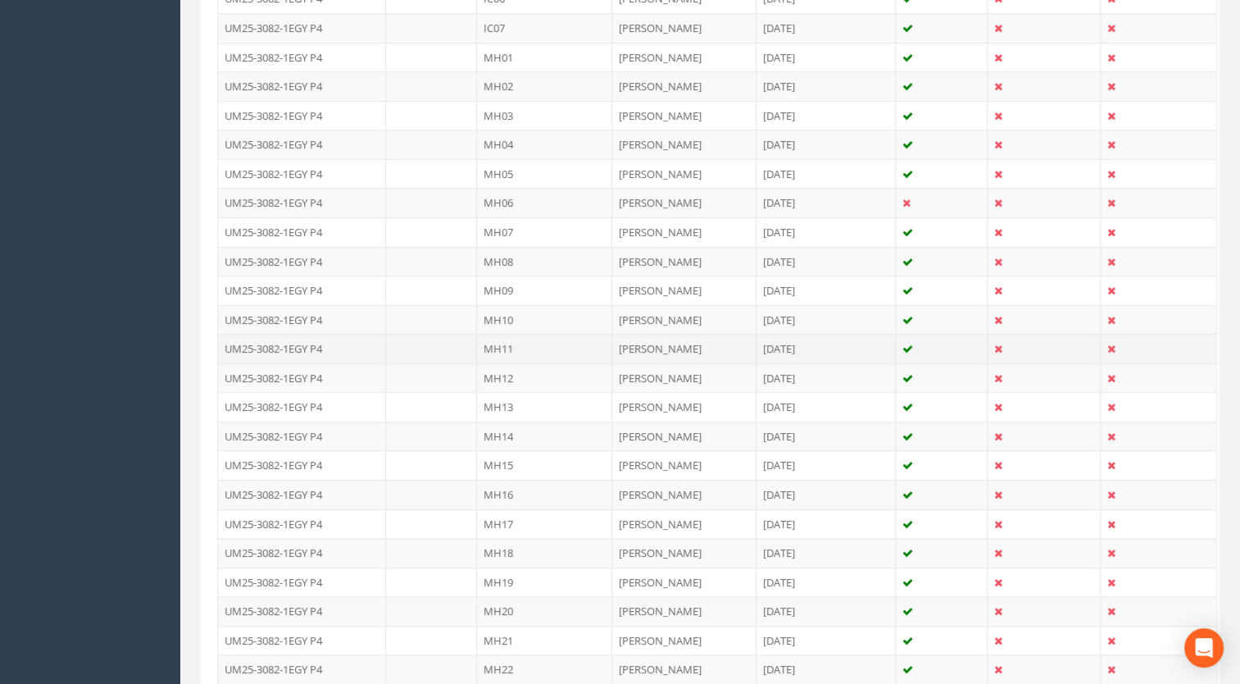
scroll to position [328, 0]
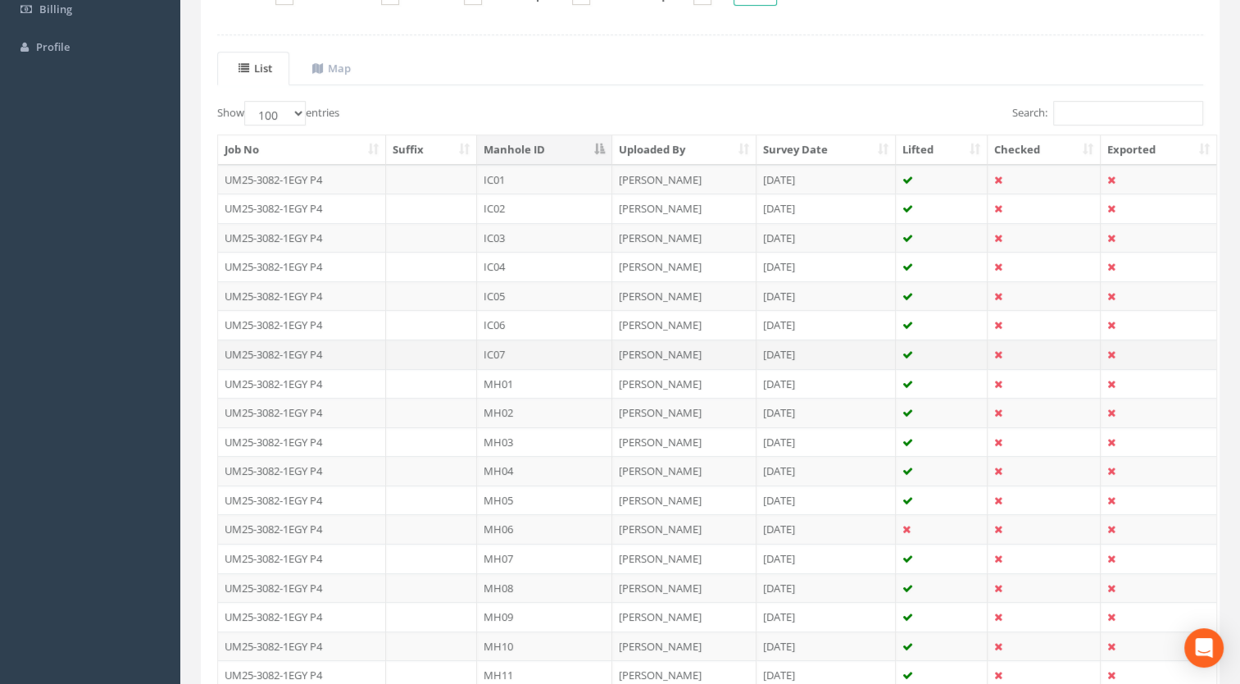
click at [489, 356] on td "IC07" at bounding box center [544, 354] width 135 height 30
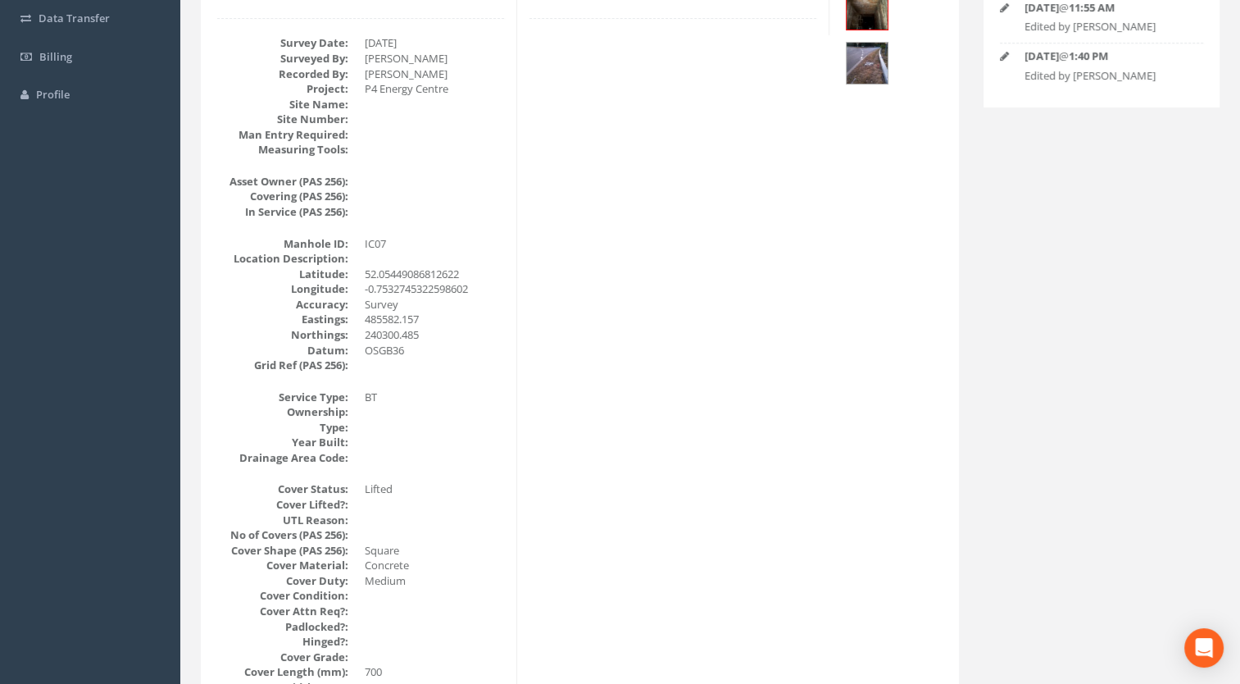
scroll to position [0, 0]
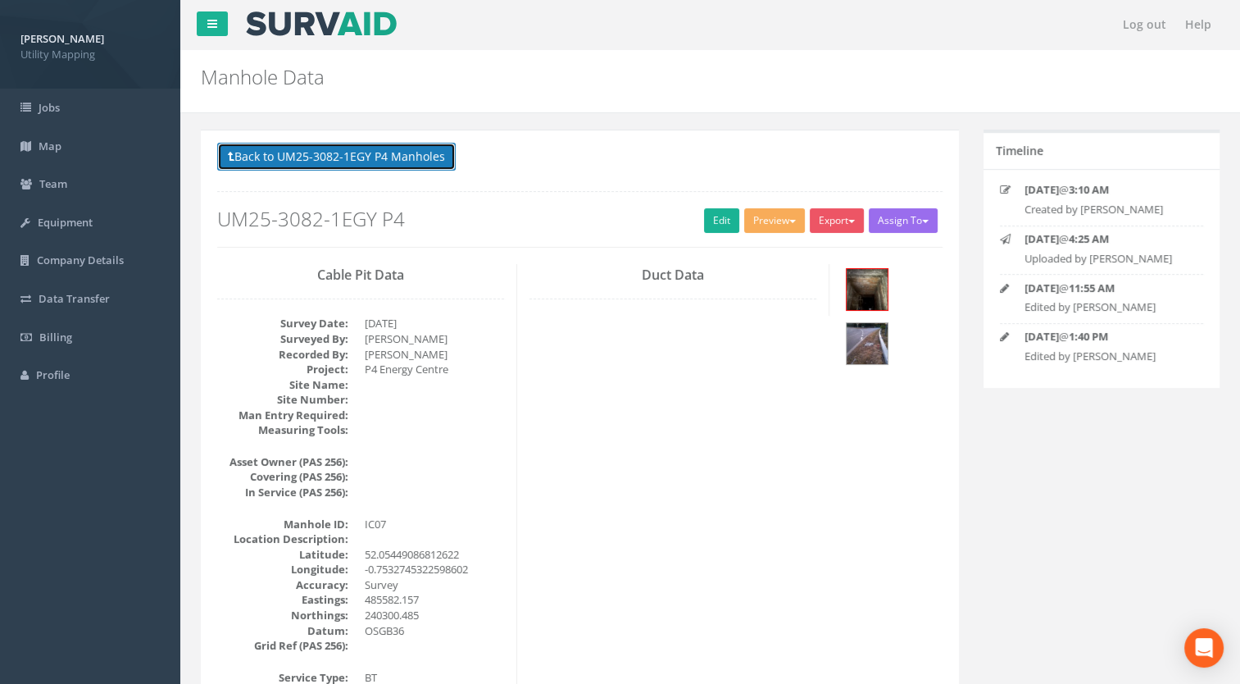
click at [385, 143] on button "Back to UM25-3082-1EGY P4 Manholes" at bounding box center [336, 157] width 239 height 28
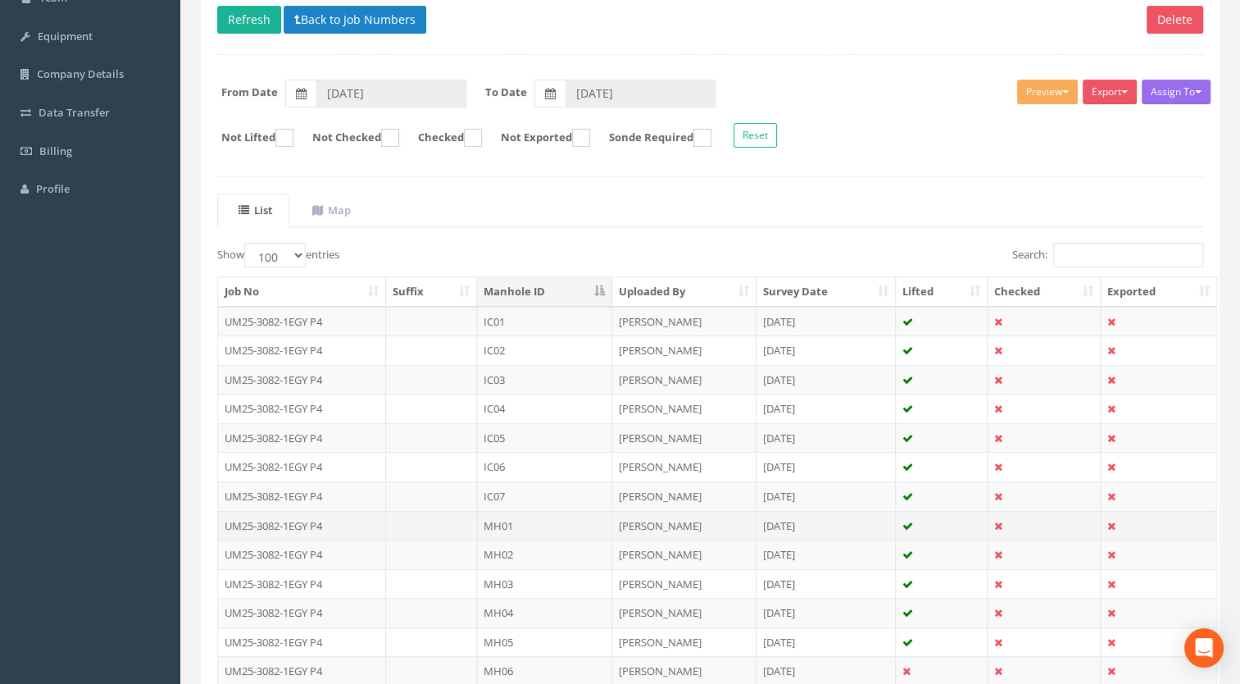
scroll to position [246, 0]
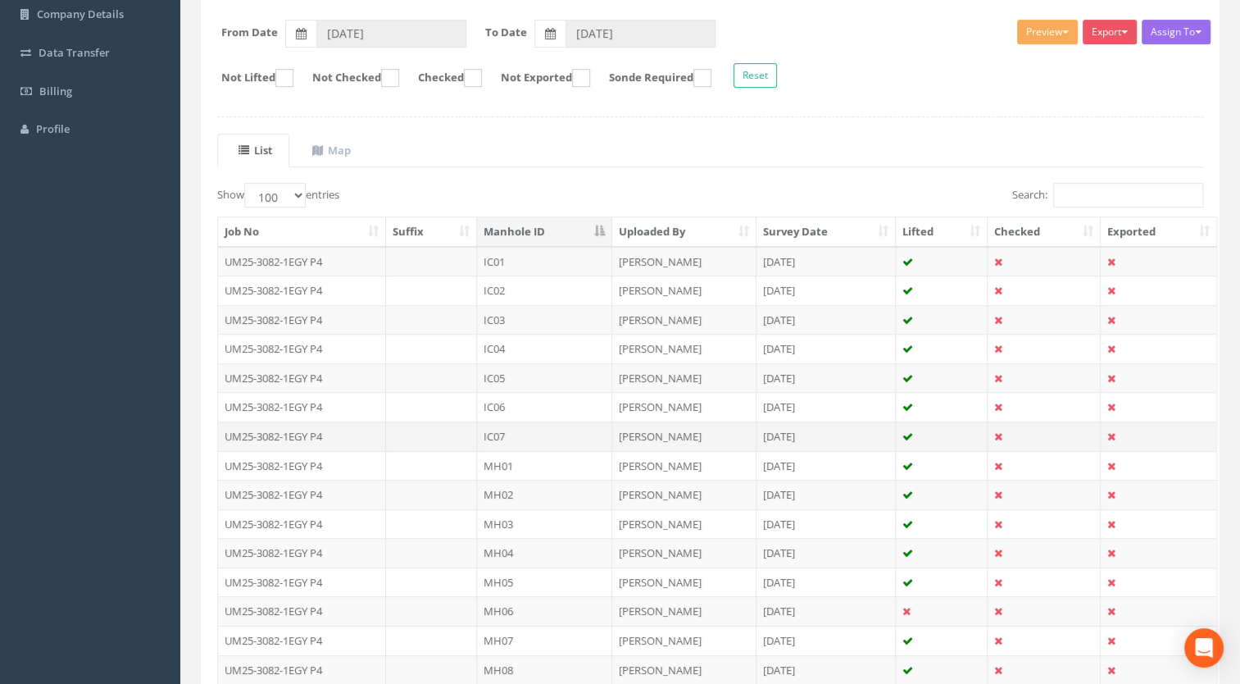
click at [512, 431] on td "IC07" at bounding box center [544, 436] width 135 height 30
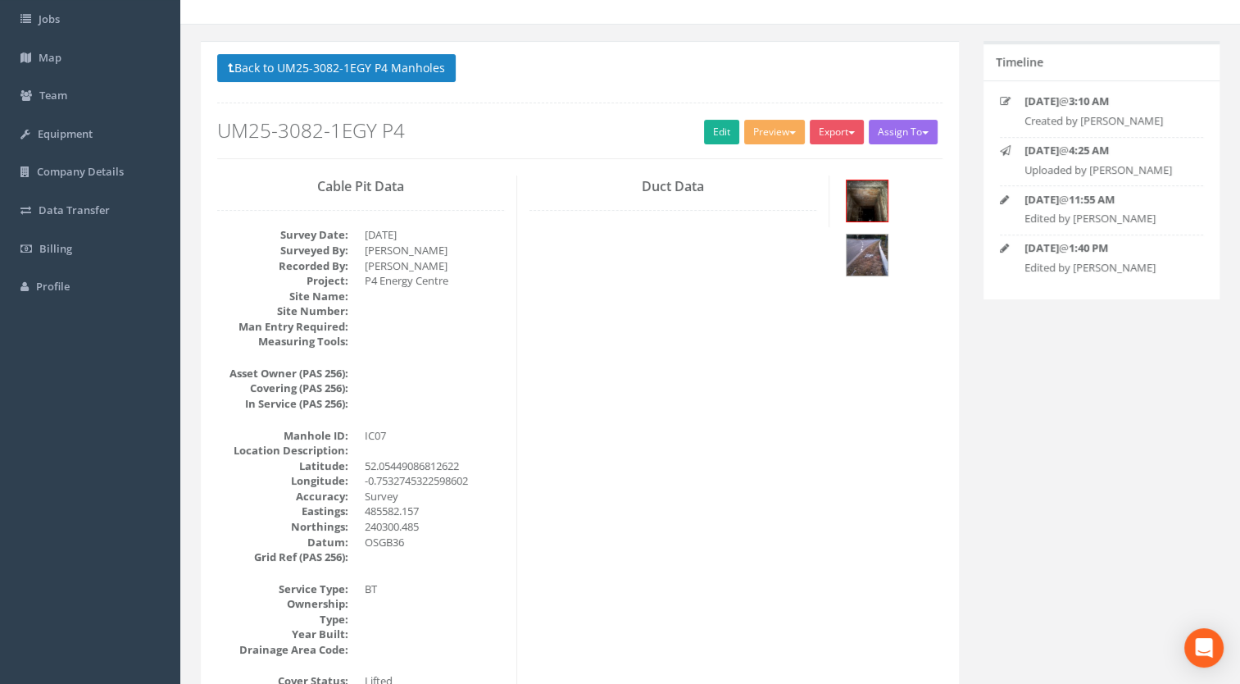
scroll to position [0, 0]
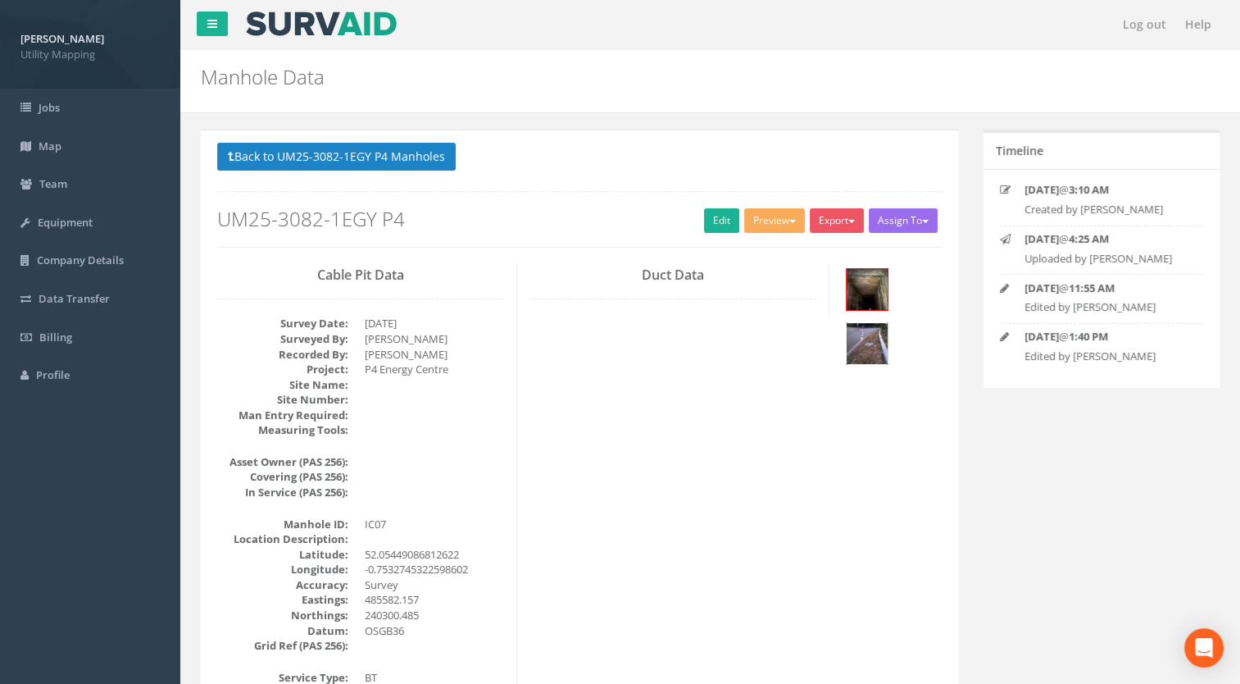
click at [867, 330] on img at bounding box center [867, 343] width 41 height 41
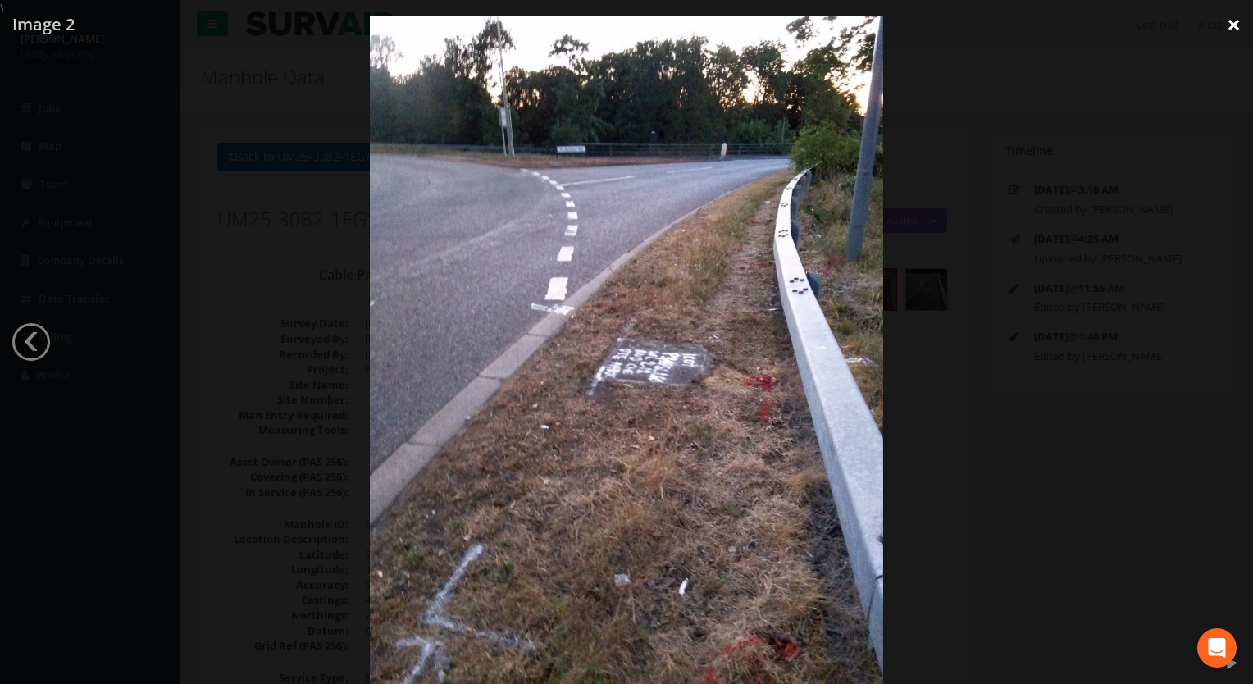
click at [1226, 28] on link "×" at bounding box center [1233, 24] width 39 height 49
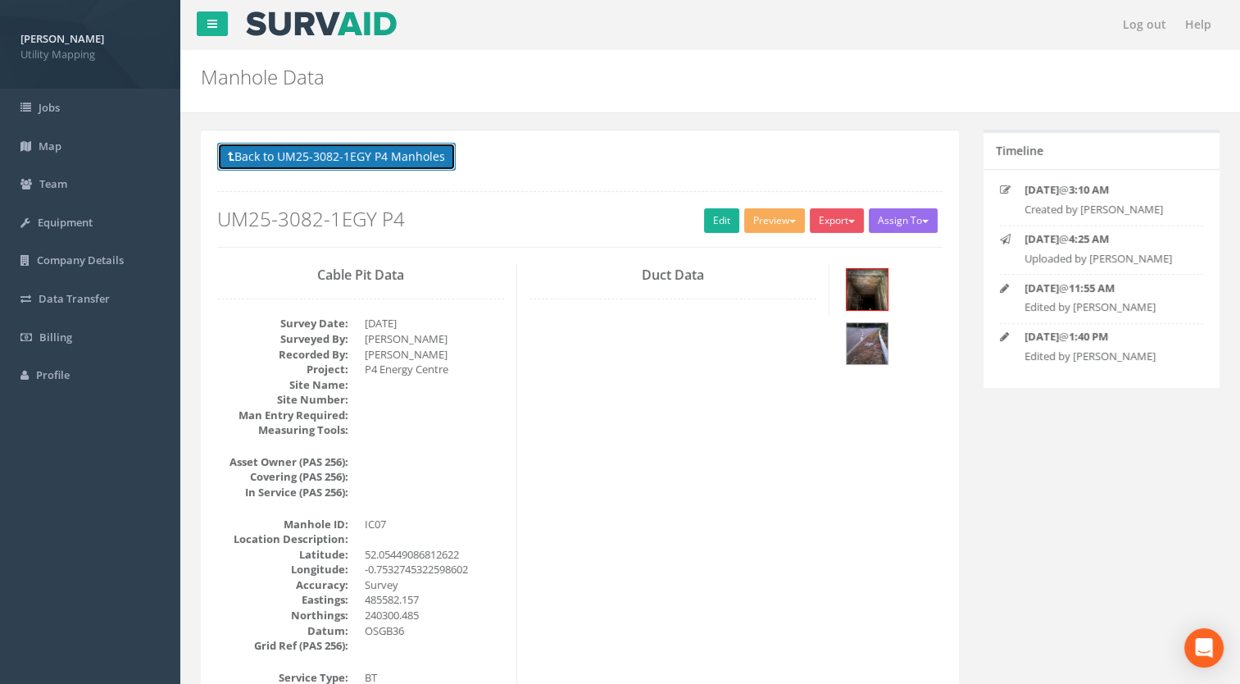
click at [242, 152] on button "Back to UM25-3082-1EGY P4 Manholes" at bounding box center [336, 157] width 239 height 28
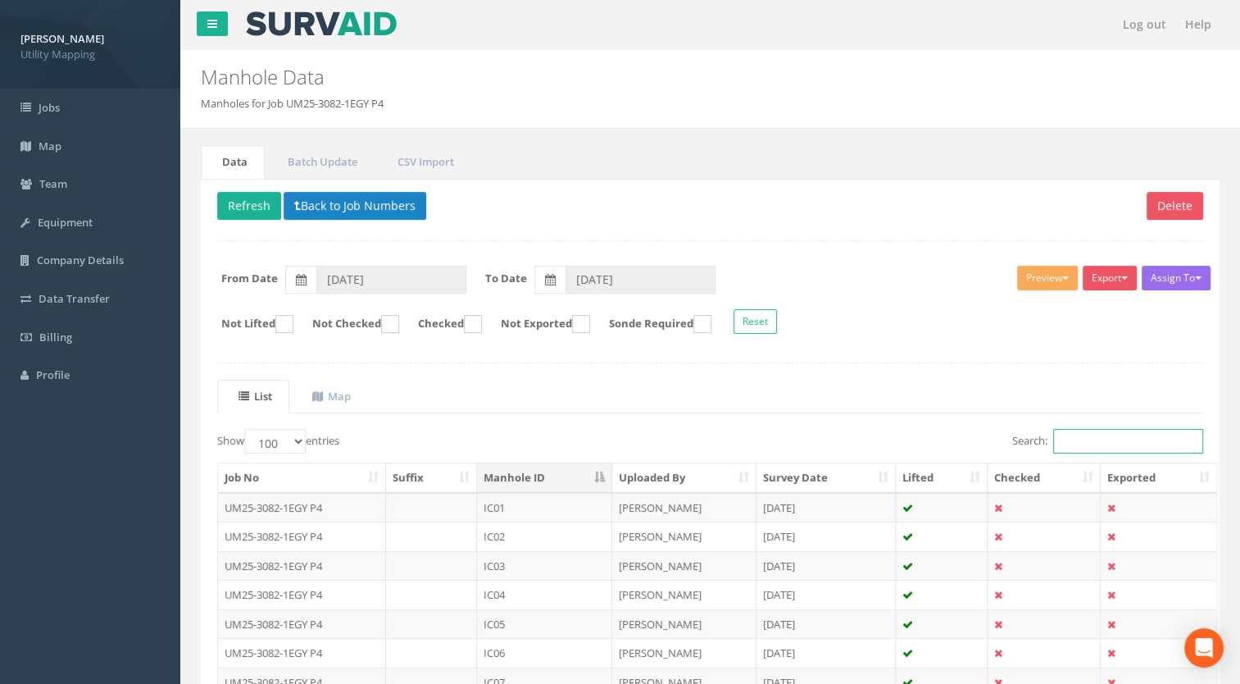
click at [1121, 437] on input "Search:" at bounding box center [1128, 441] width 150 height 25
type input "IC"
click at [532, 484] on th "Manhole ID" at bounding box center [544, 478] width 135 height 30
click at [538, 479] on th "Manhole ID" at bounding box center [544, 478] width 135 height 30
click at [1122, 271] on button "Export" at bounding box center [1110, 278] width 54 height 25
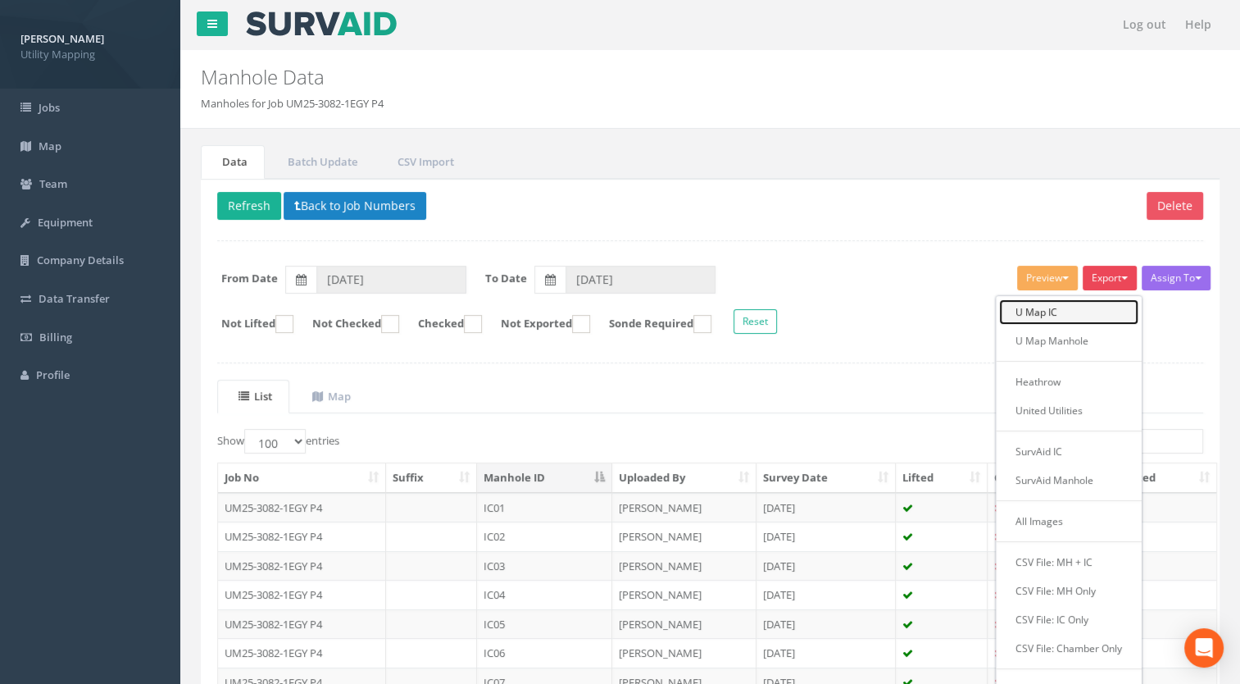
click at [1066, 310] on link "U Map IC" at bounding box center [1068, 311] width 139 height 25
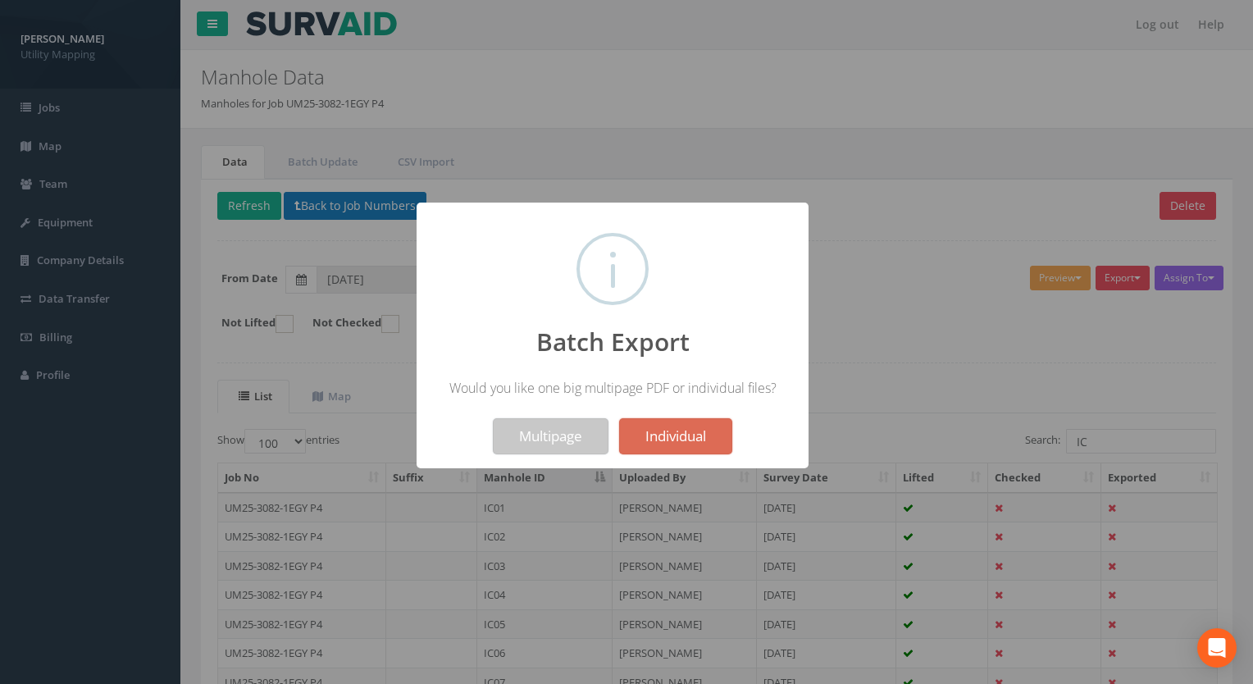
click at [542, 436] on button "Multipage" at bounding box center [551, 436] width 116 height 36
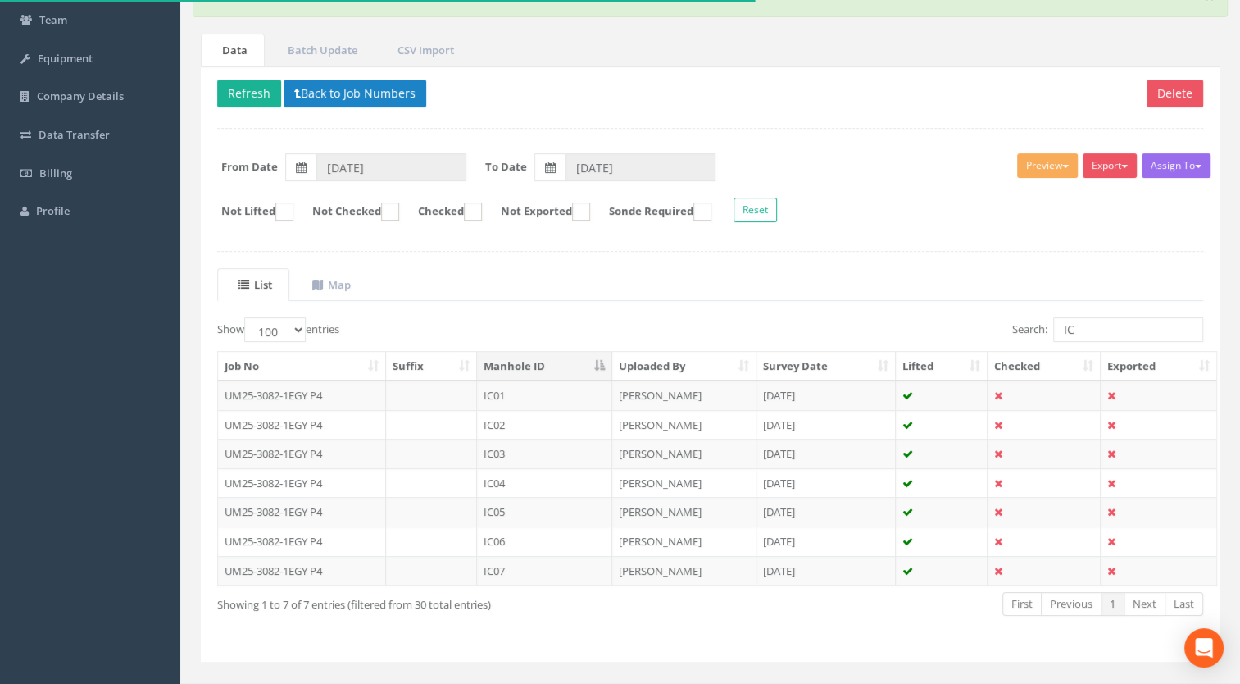
scroll to position [82, 0]
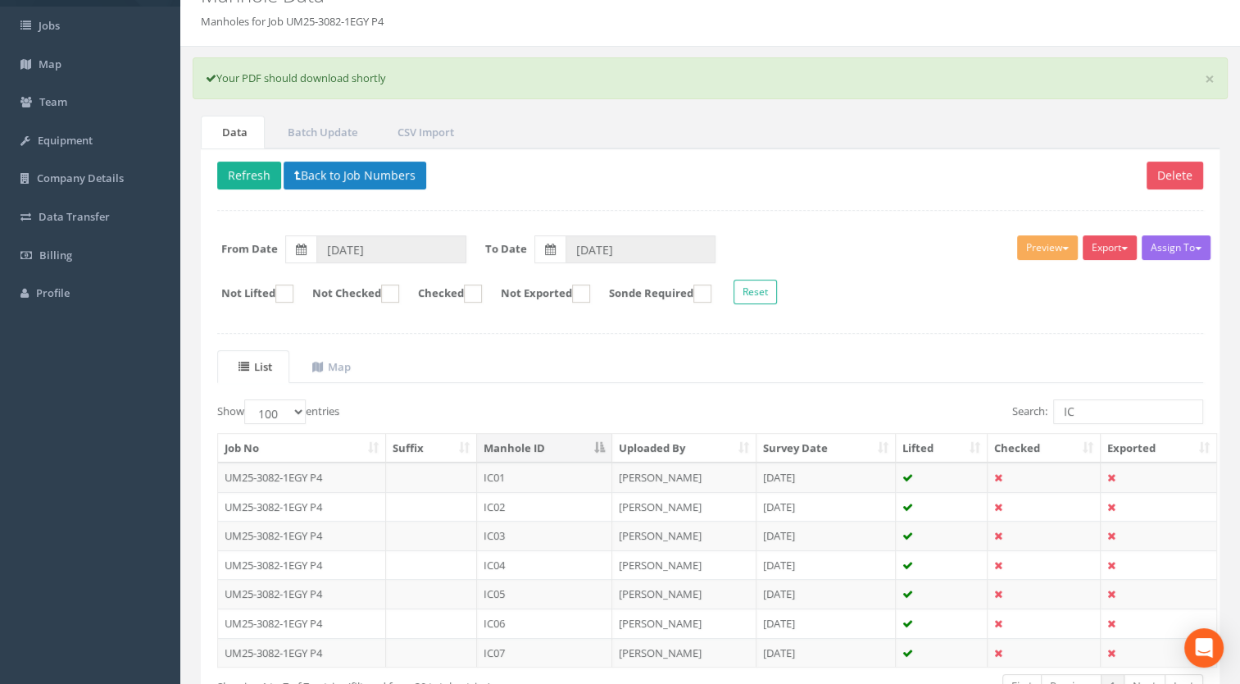
click at [943, 339] on div "Delete Refresh Back to Job Numbers Assign To [PERSON_NAME] Land Surveyors Ltd N…" at bounding box center [710, 445] width 1019 height 595
click at [377, 179] on button "Back to Job Numbers" at bounding box center [355, 176] width 143 height 28
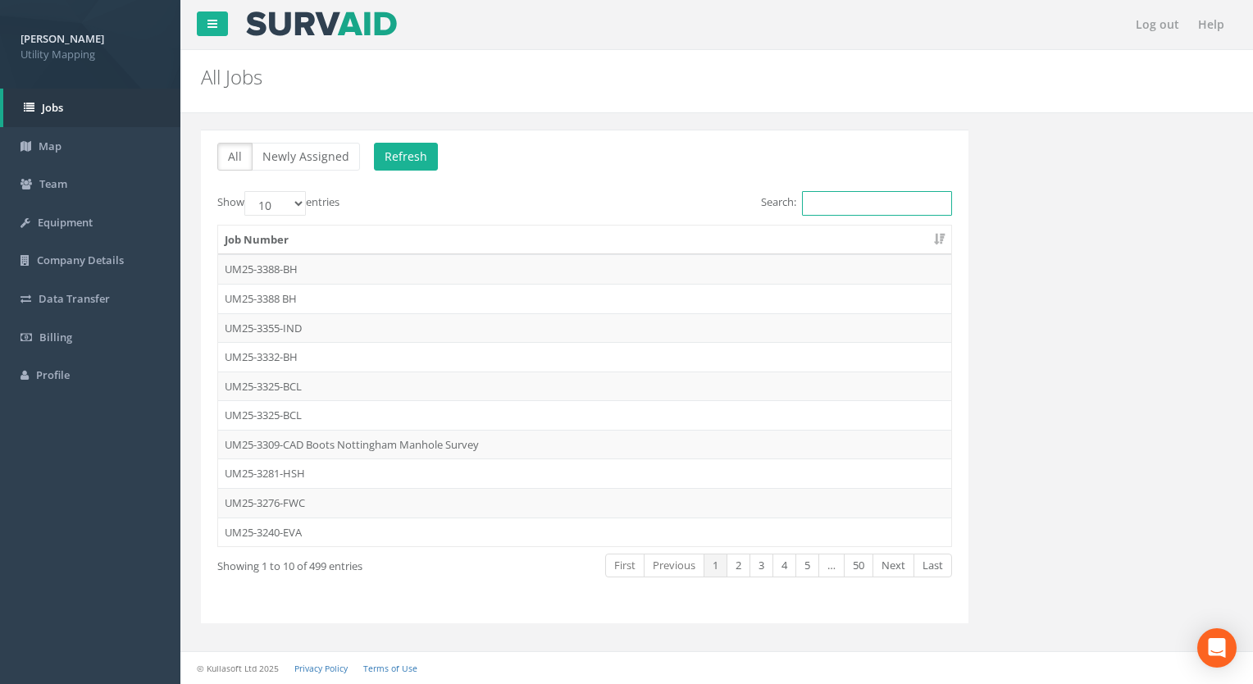
click at [849, 207] on input "Search:" at bounding box center [877, 203] width 150 height 25
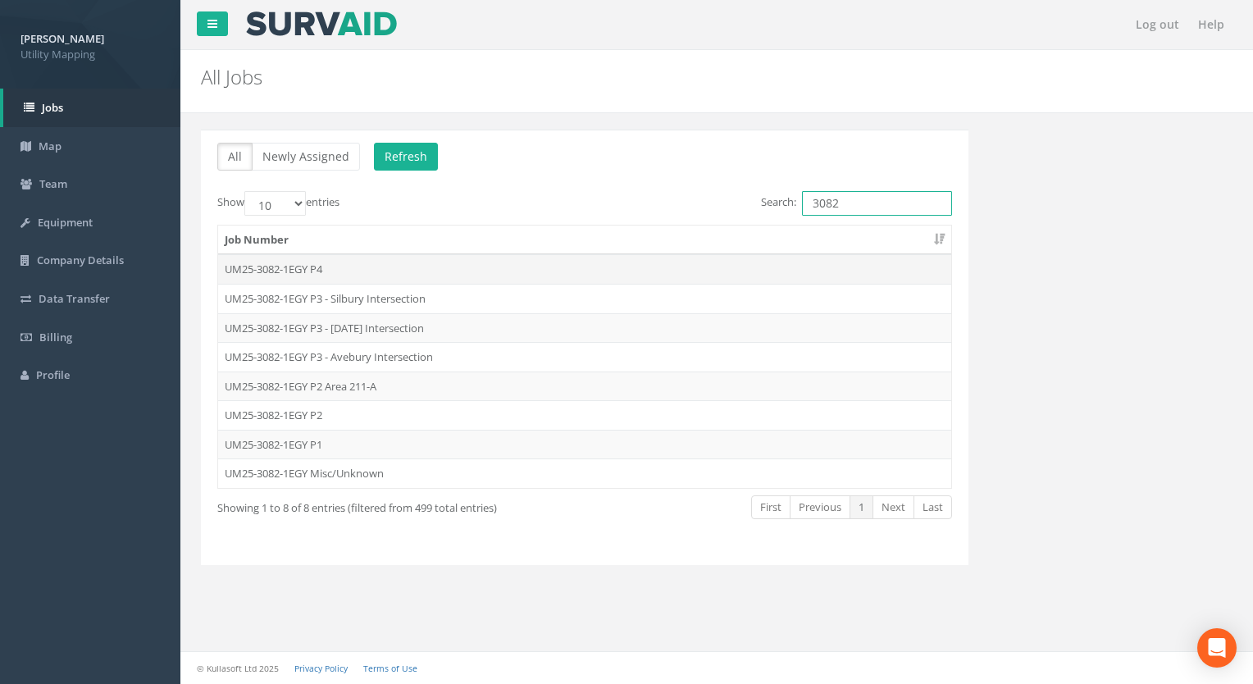
type input "3082"
click at [266, 260] on td "UM25-3082-1EGY P4" at bounding box center [584, 269] width 733 height 30
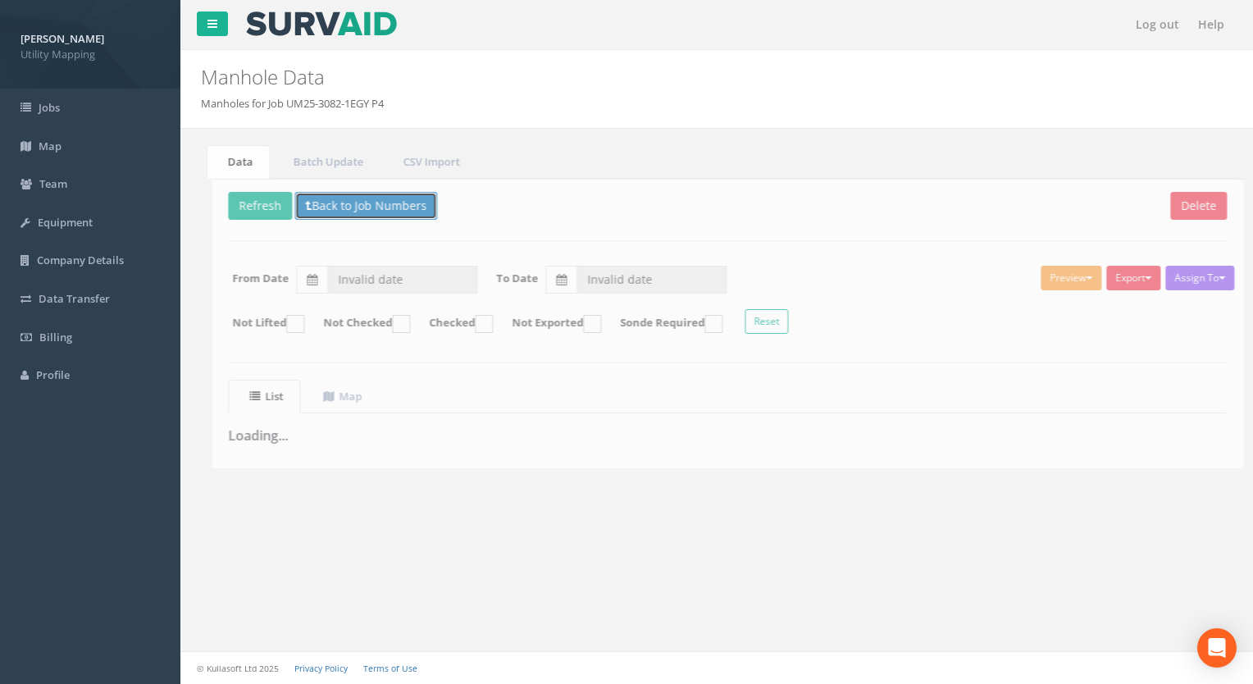
click at [364, 203] on button "Back to Job Numbers" at bounding box center [355, 206] width 143 height 28
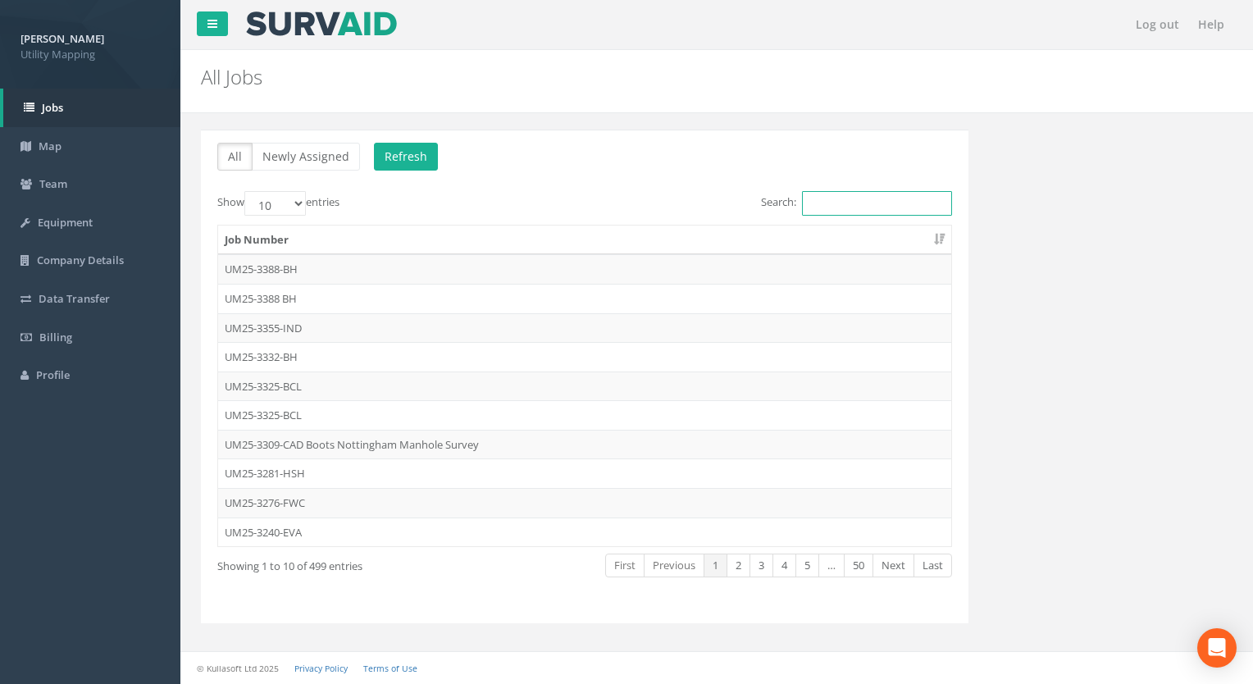
click at [871, 214] on input "Search:" at bounding box center [877, 203] width 150 height 25
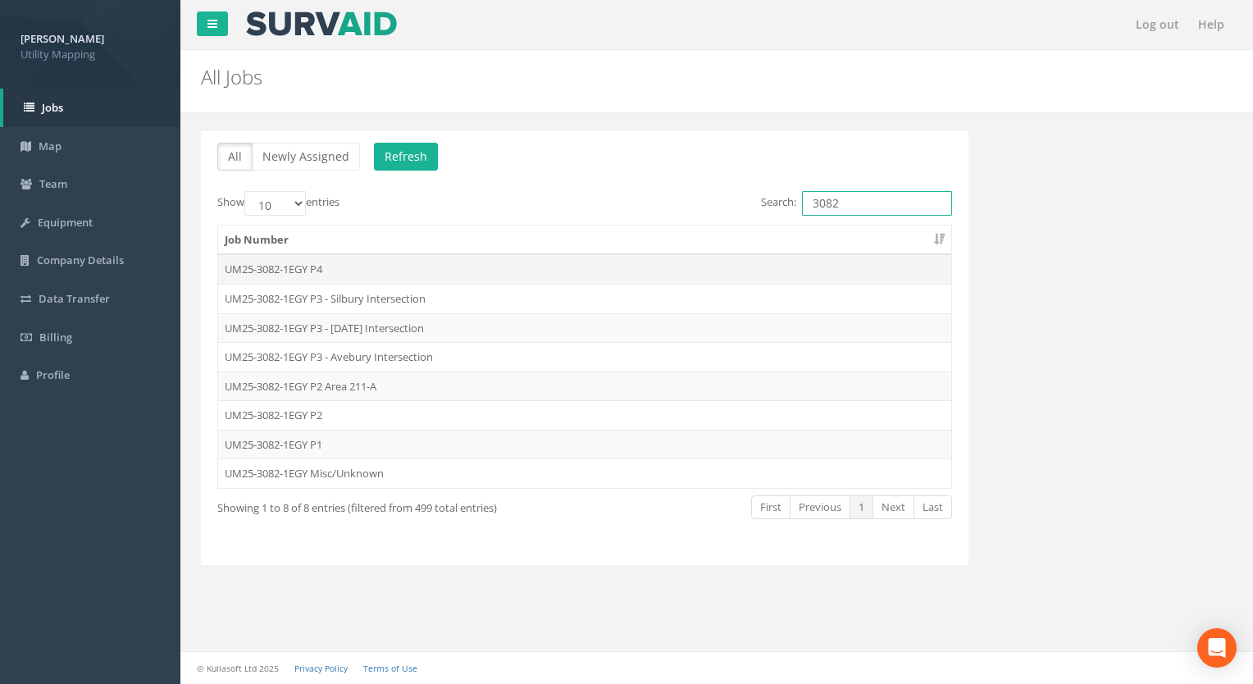
type input "3082"
click at [328, 261] on td "UM25-3082-1EGY P4" at bounding box center [584, 269] width 733 height 30
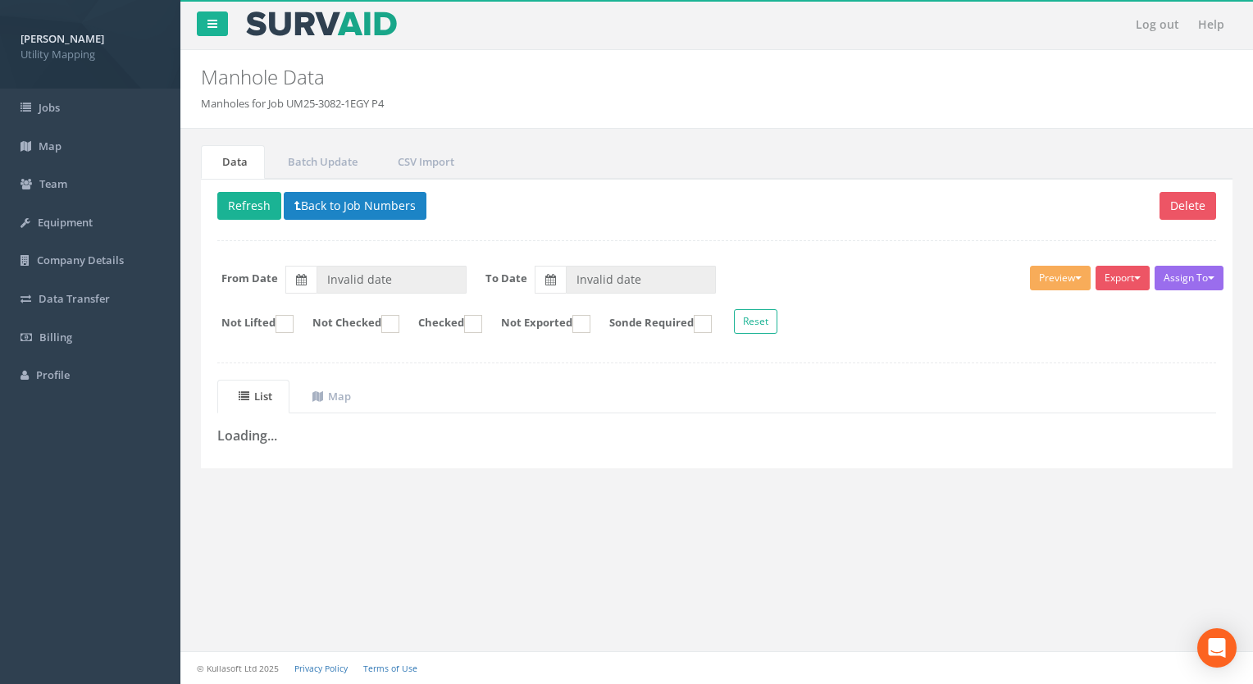
type input "[DATE]"
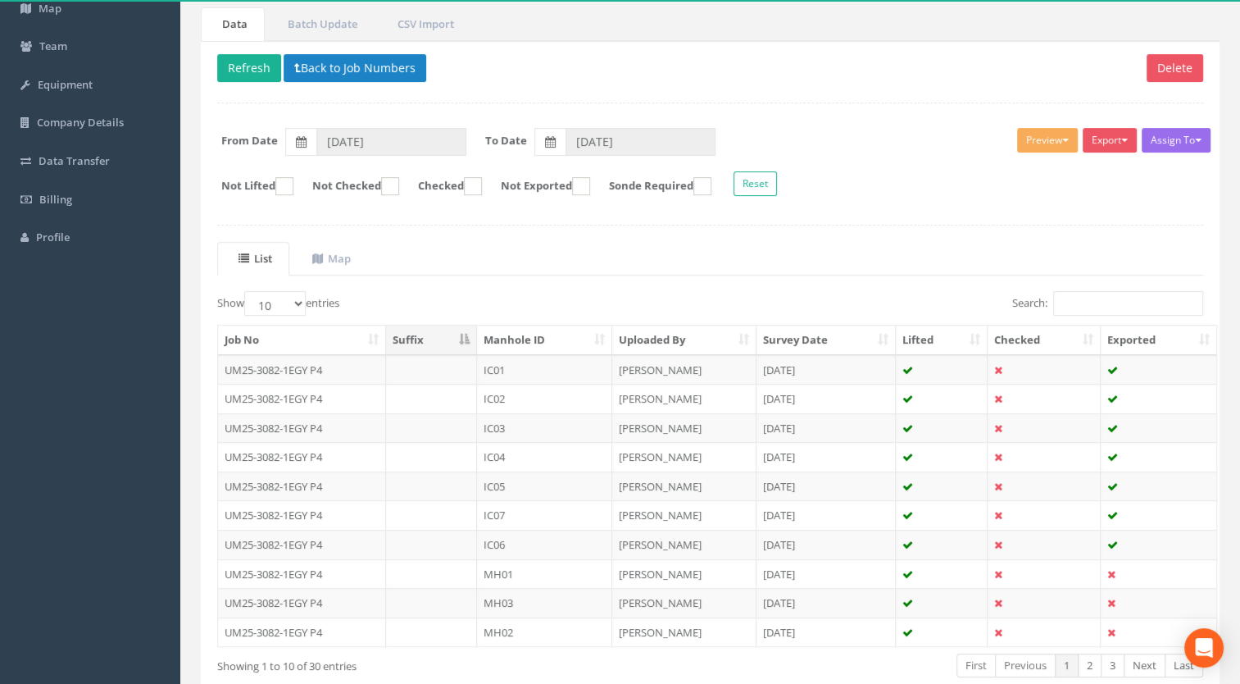
scroll to position [164, 0]
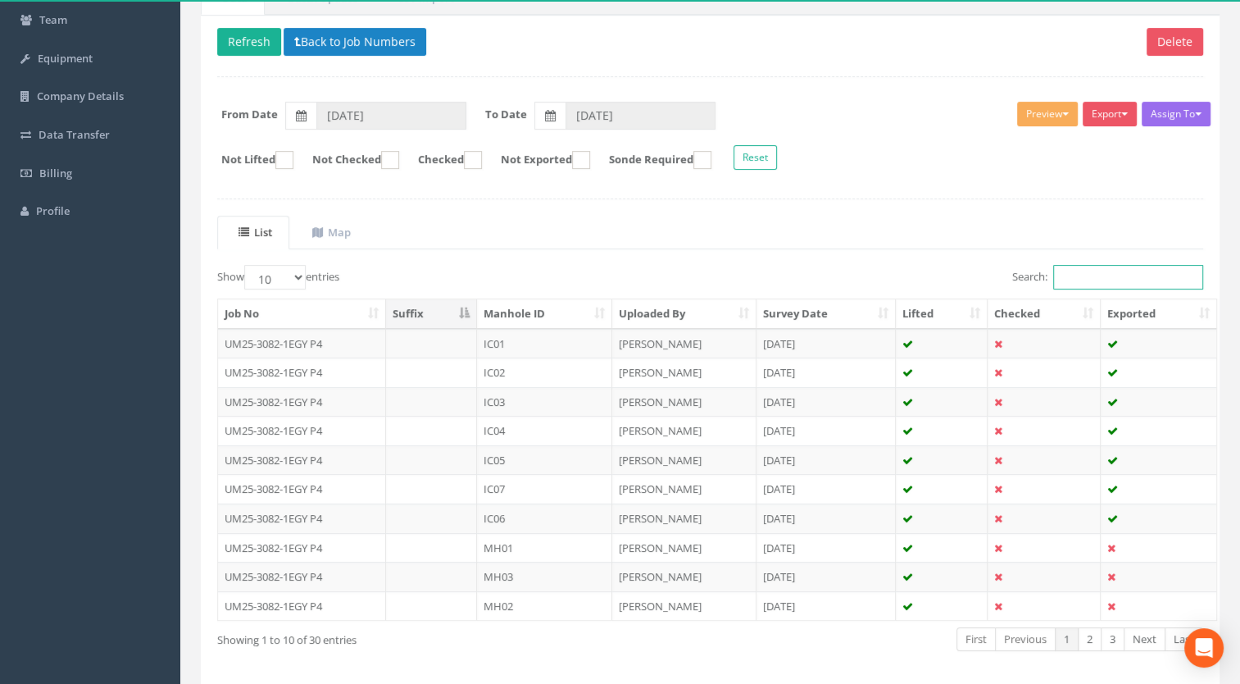
click at [1064, 271] on input "Search:" at bounding box center [1128, 277] width 150 height 25
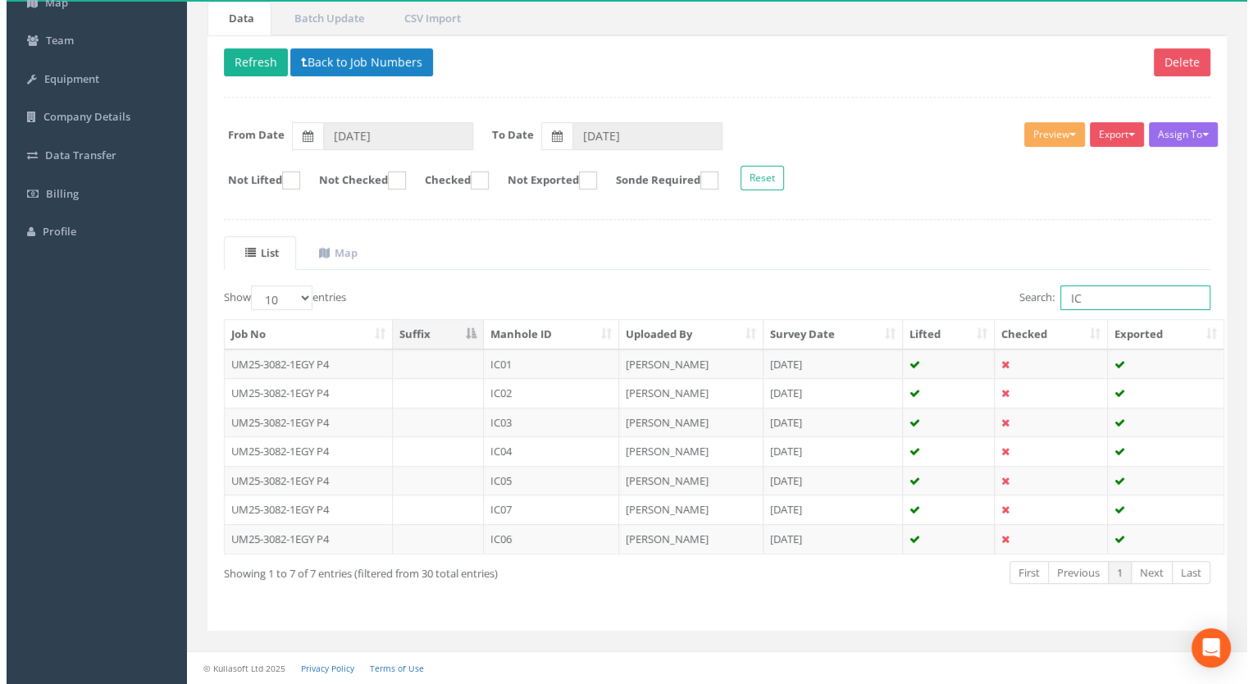
scroll to position [139, 0]
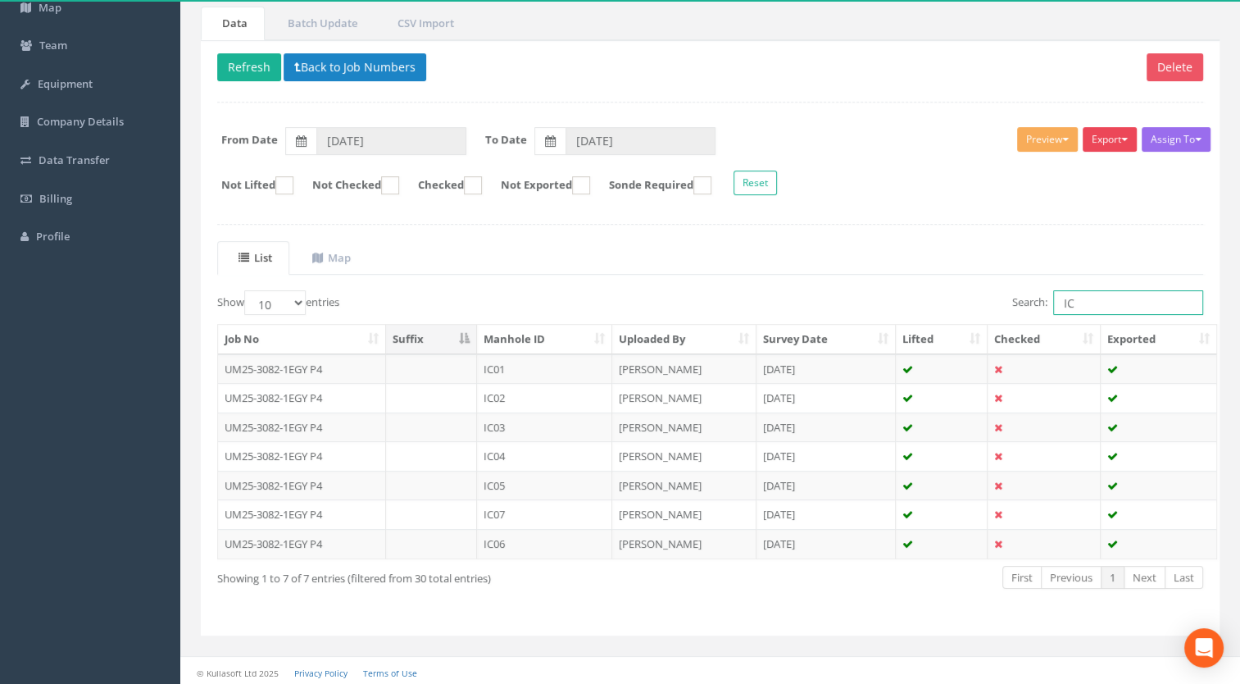
type input "IC"
click at [1111, 138] on button "Export" at bounding box center [1110, 139] width 54 height 25
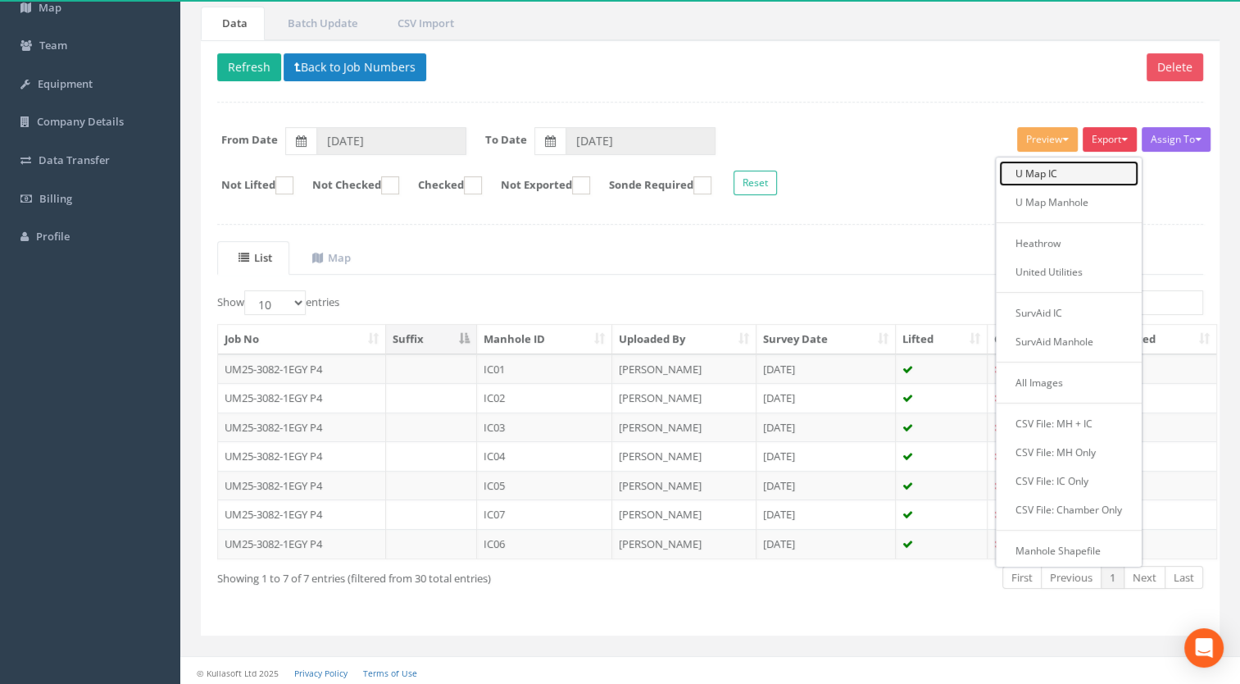
click at [1055, 171] on link "U Map IC" at bounding box center [1068, 173] width 139 height 25
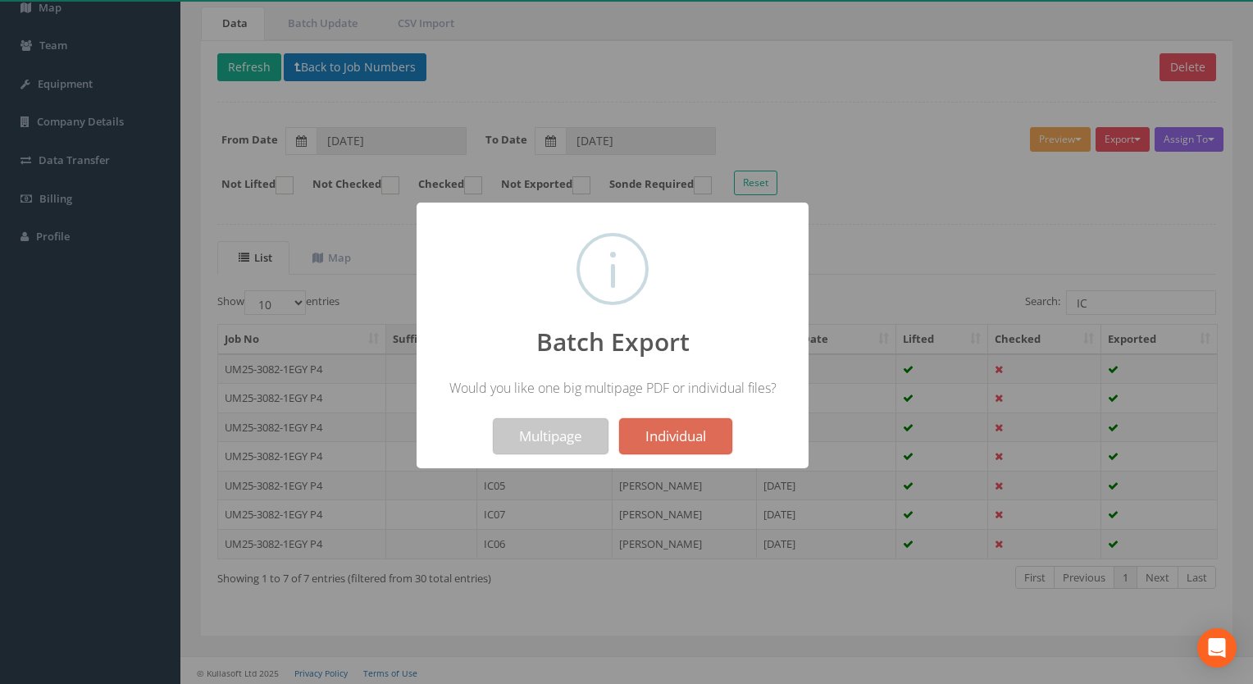
click at [545, 433] on button "Multipage" at bounding box center [551, 436] width 116 height 36
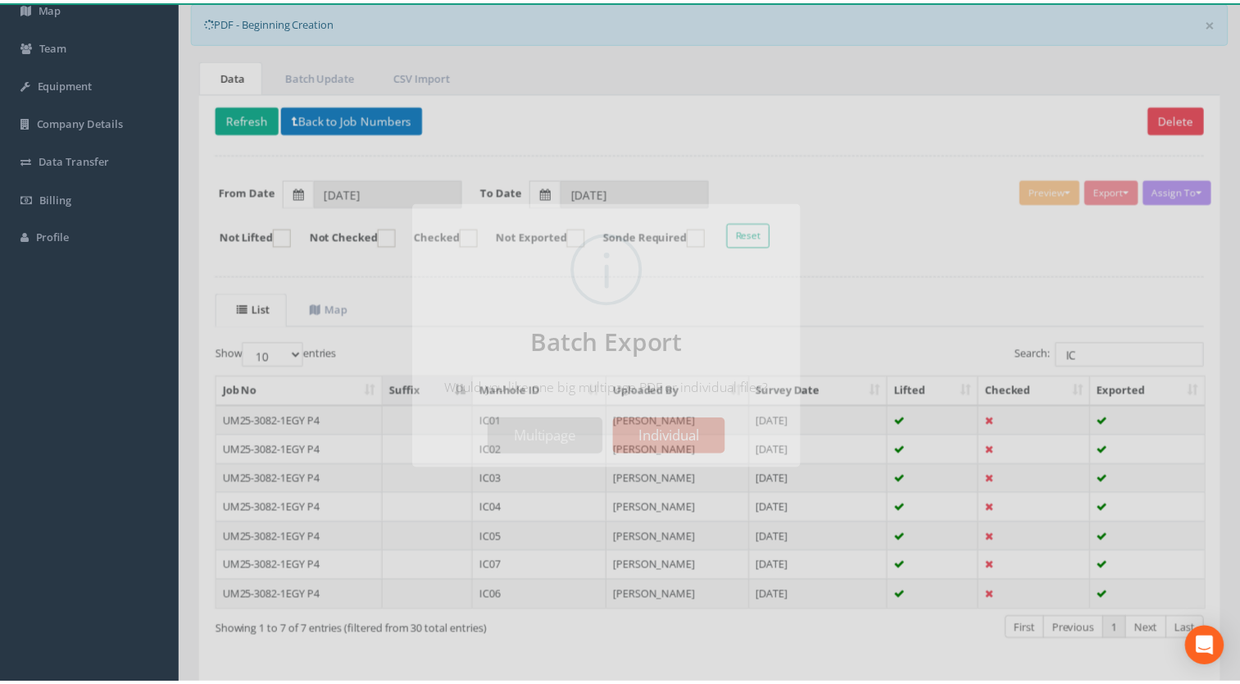
scroll to position [190, 0]
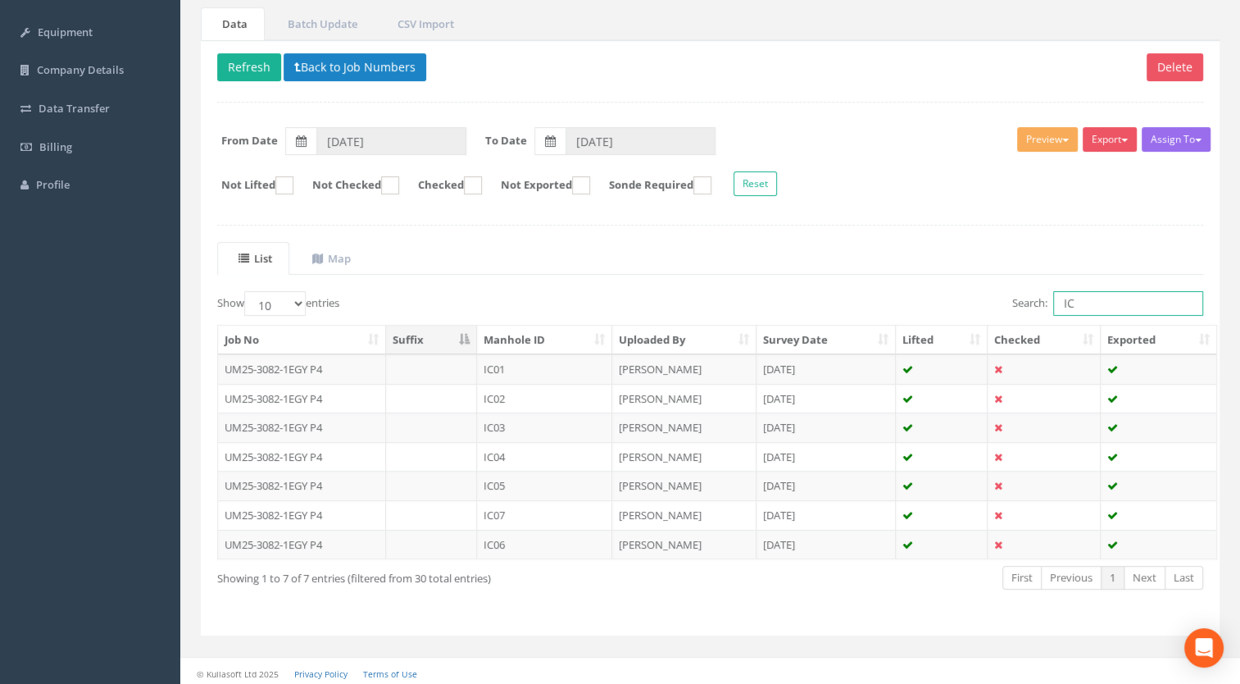
drag, startPoint x: 1101, startPoint y: 300, endPoint x: 870, endPoint y: 291, distance: 231.4
click at [872, 291] on div "Search: IC" at bounding box center [963, 305] width 481 height 29
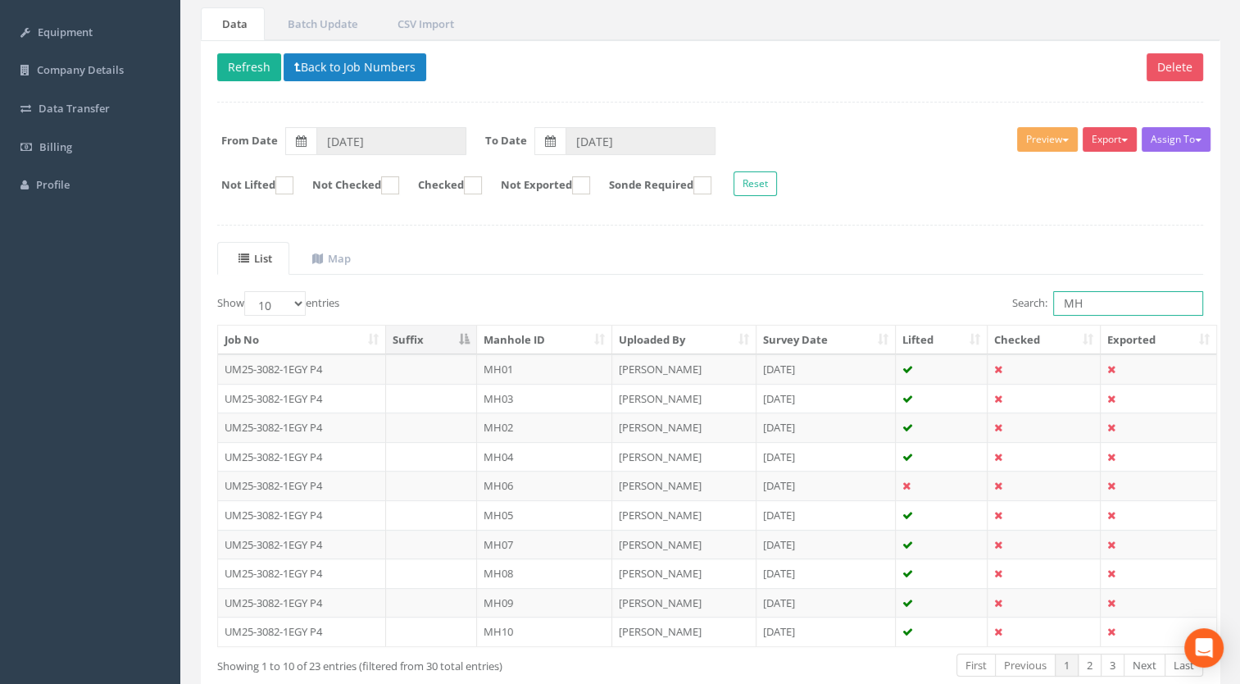
type input "MH"
drag, startPoint x: 271, startPoint y: 298, endPoint x: 271, endPoint y: 314, distance: 16.4
click at [271, 298] on select "10 25 50 100" at bounding box center [274, 303] width 61 height 25
select select "100"
click at [247, 291] on select "10 25 50 100" at bounding box center [274, 303] width 61 height 25
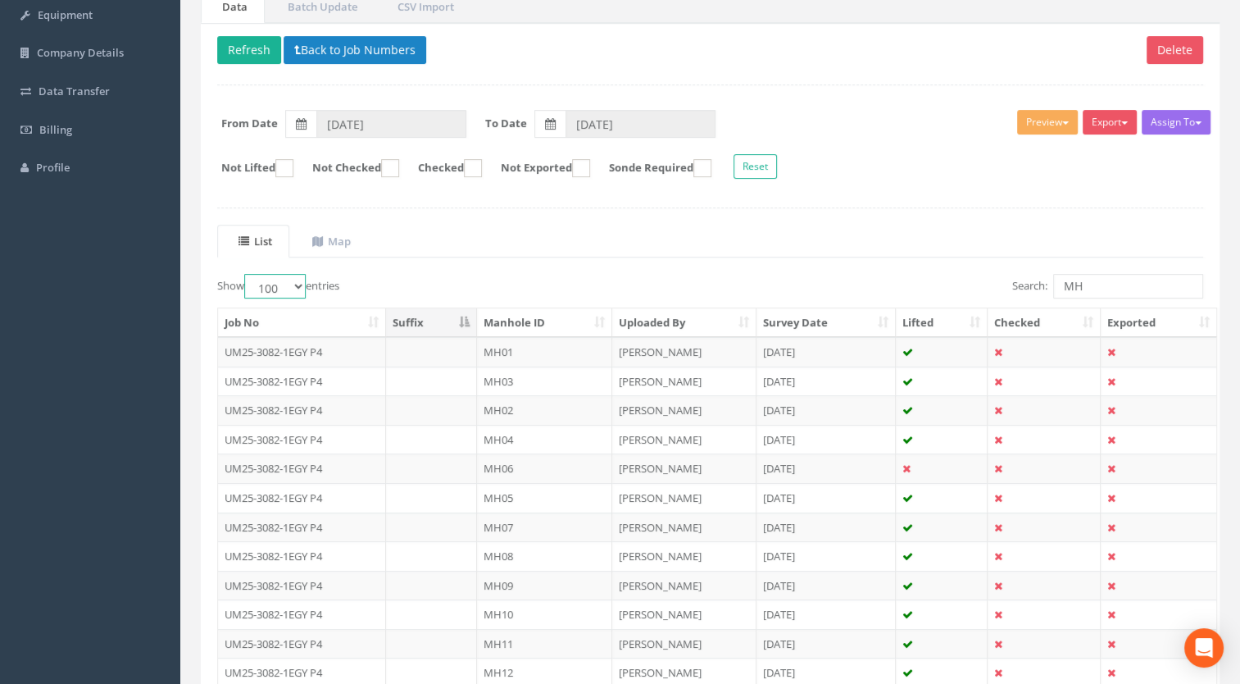
scroll to position [80, 0]
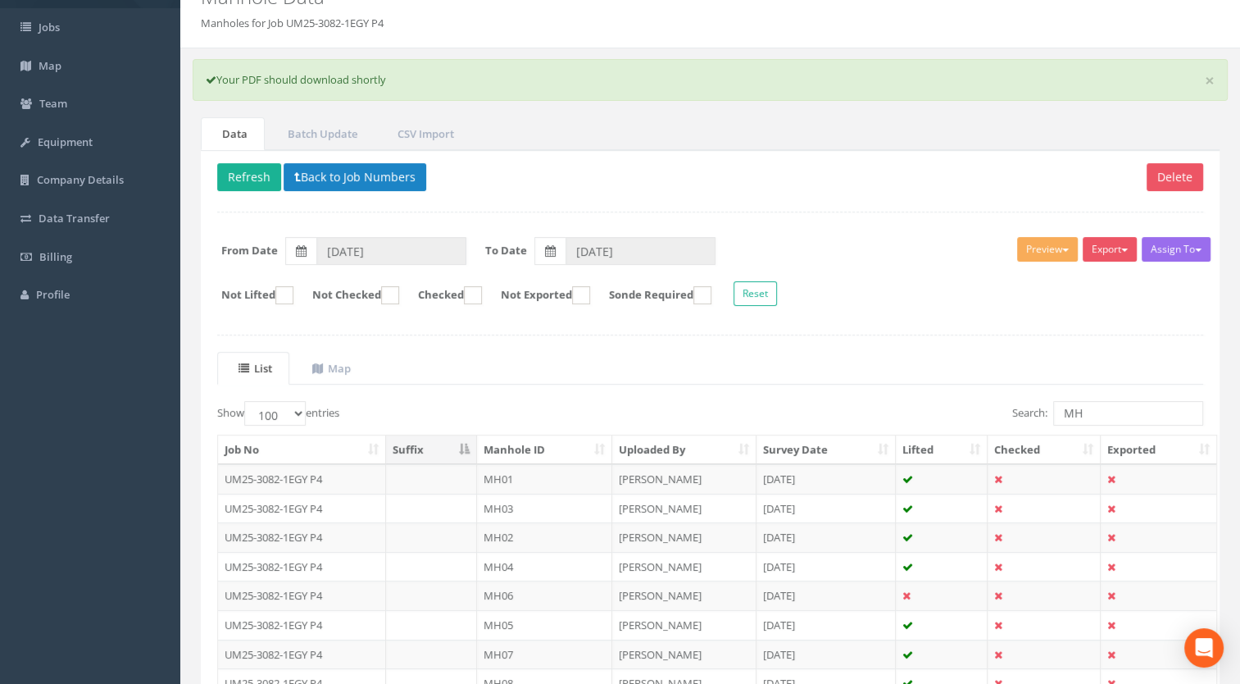
click at [548, 450] on th "Manhole ID" at bounding box center [544, 450] width 135 height 30
click at [564, 450] on th "Manhole ID" at bounding box center [544, 450] width 135 height 30
click at [1108, 248] on button "Export" at bounding box center [1110, 249] width 54 height 25
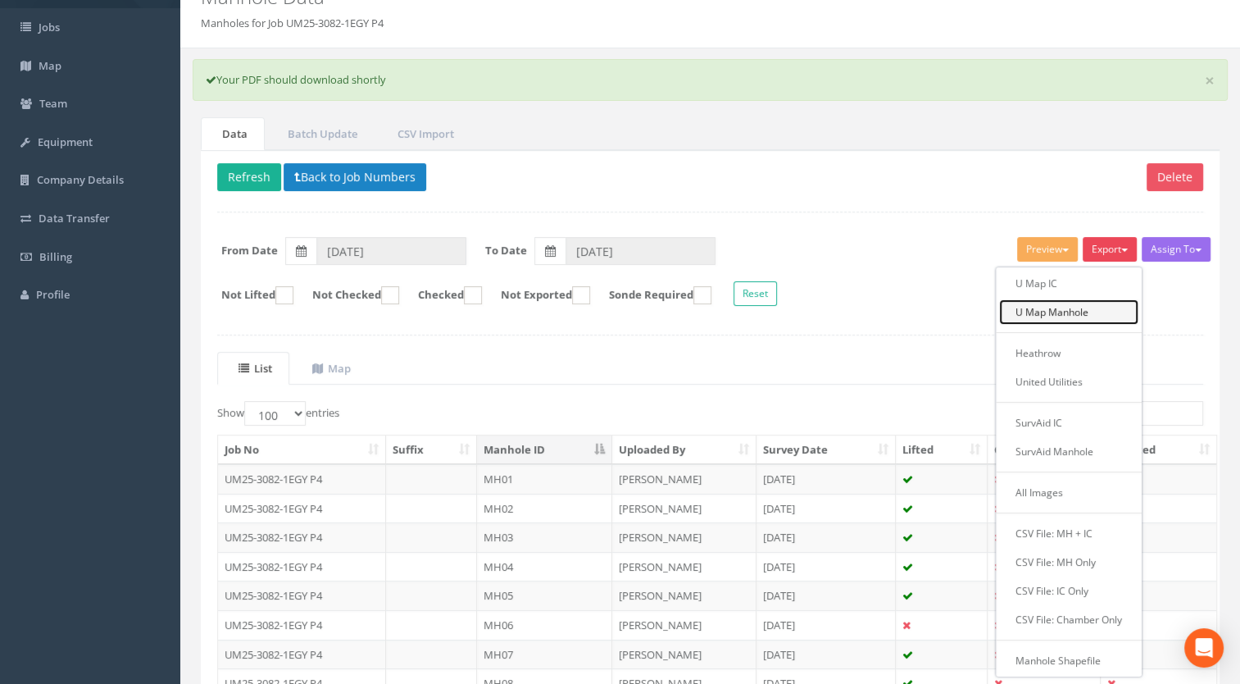
click at [1071, 309] on link "U Map Manhole" at bounding box center [1068, 311] width 139 height 25
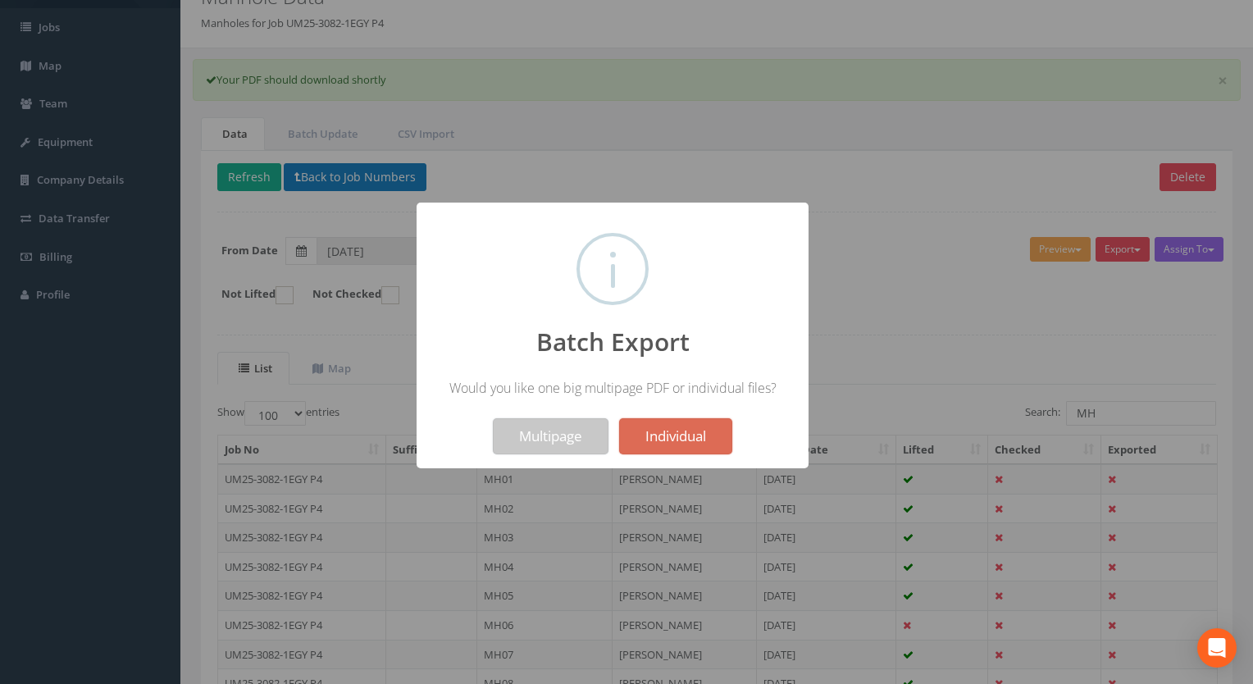
click at [525, 425] on button "Multipage" at bounding box center [551, 436] width 116 height 36
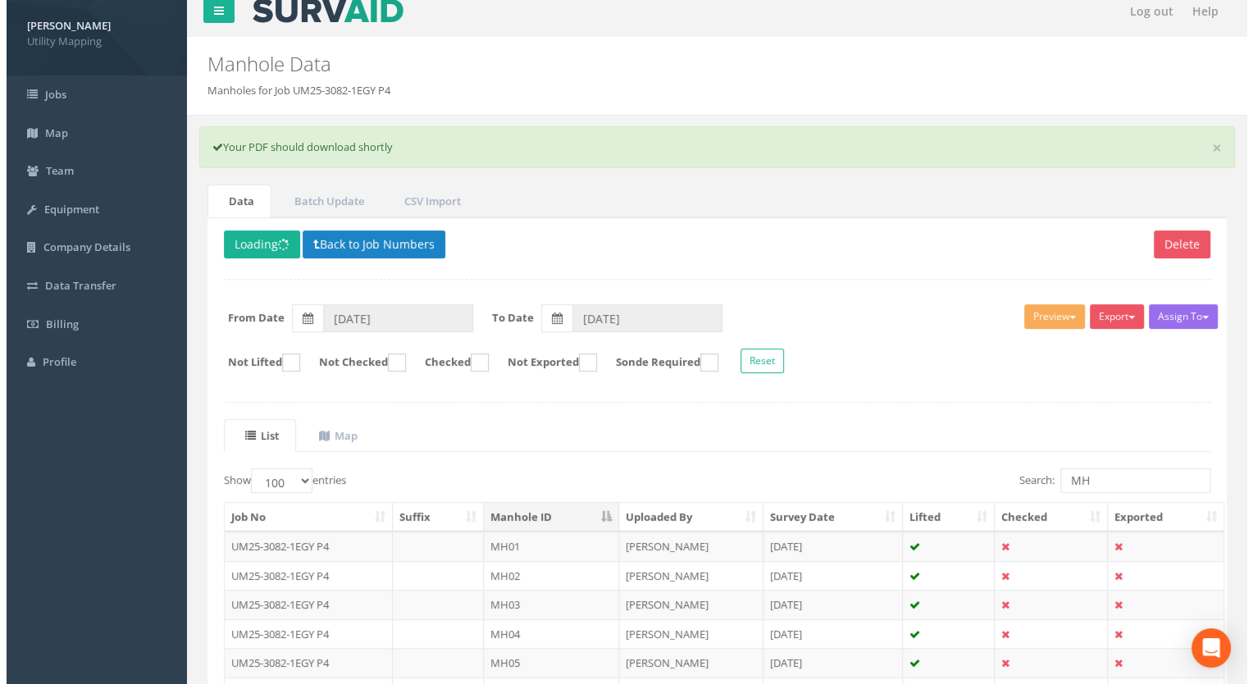
scroll to position [0, 0]
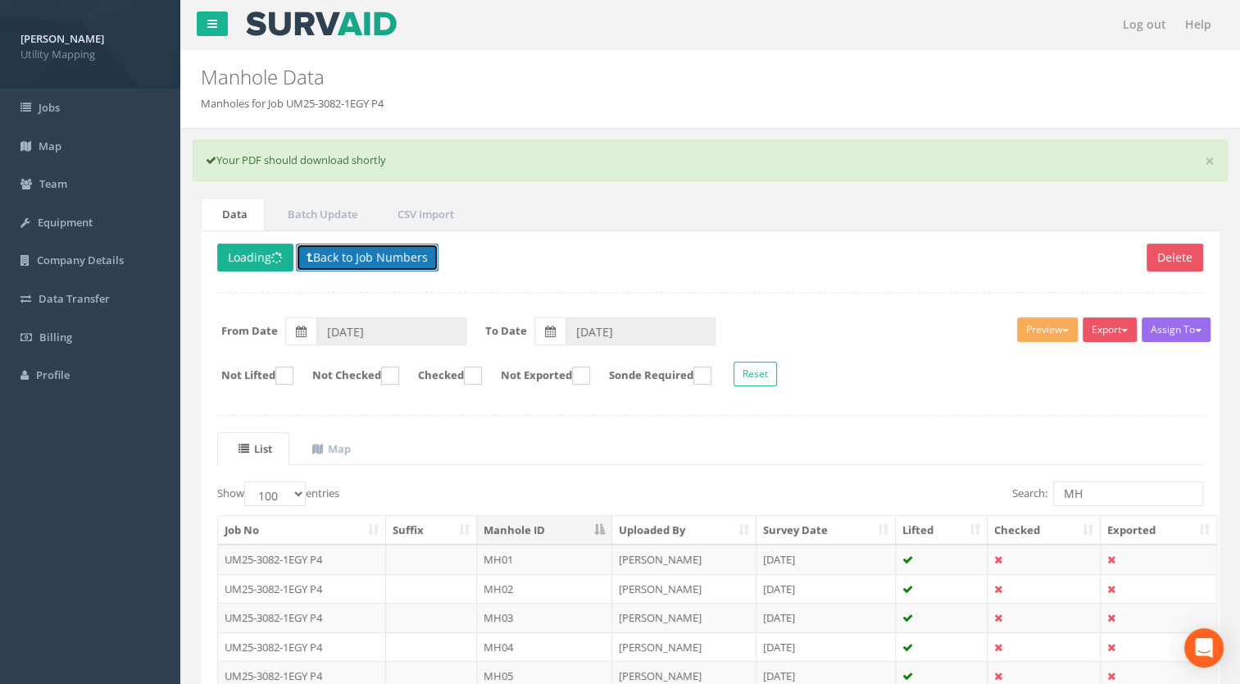
click at [370, 258] on button "Back to Job Numbers" at bounding box center [367, 257] width 143 height 28
